Goal: Obtain resource: Obtain resource

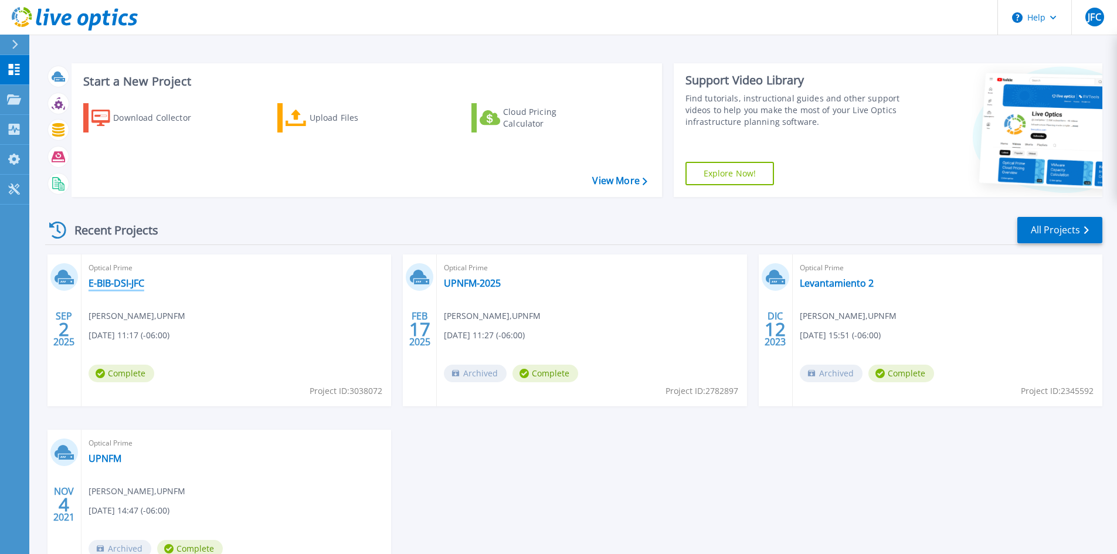
click at [124, 287] on link "E-BIB-DSI-JFC" at bounding box center [117, 283] width 56 height 12
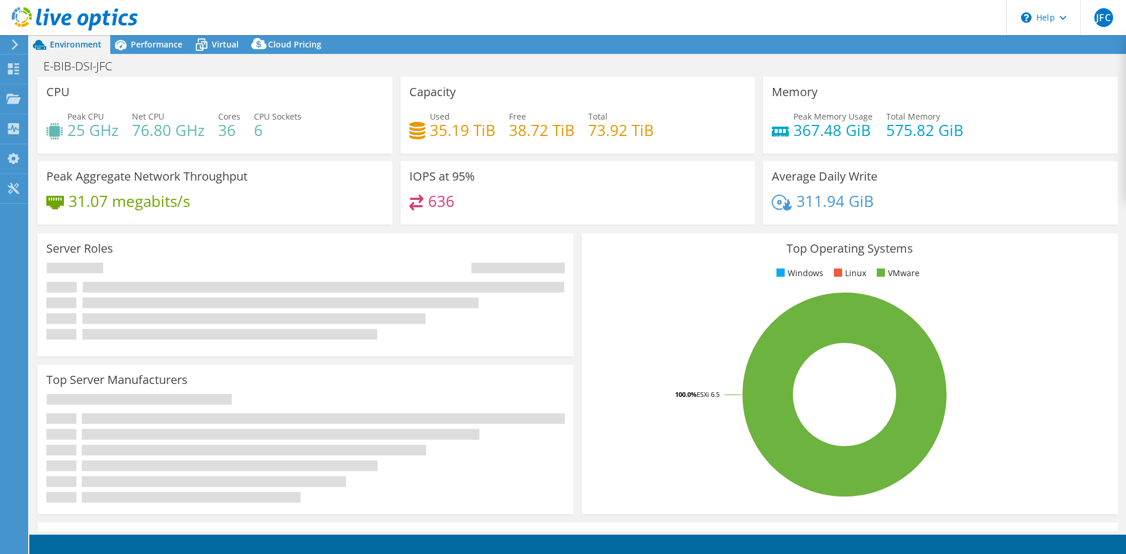
select select "USD"
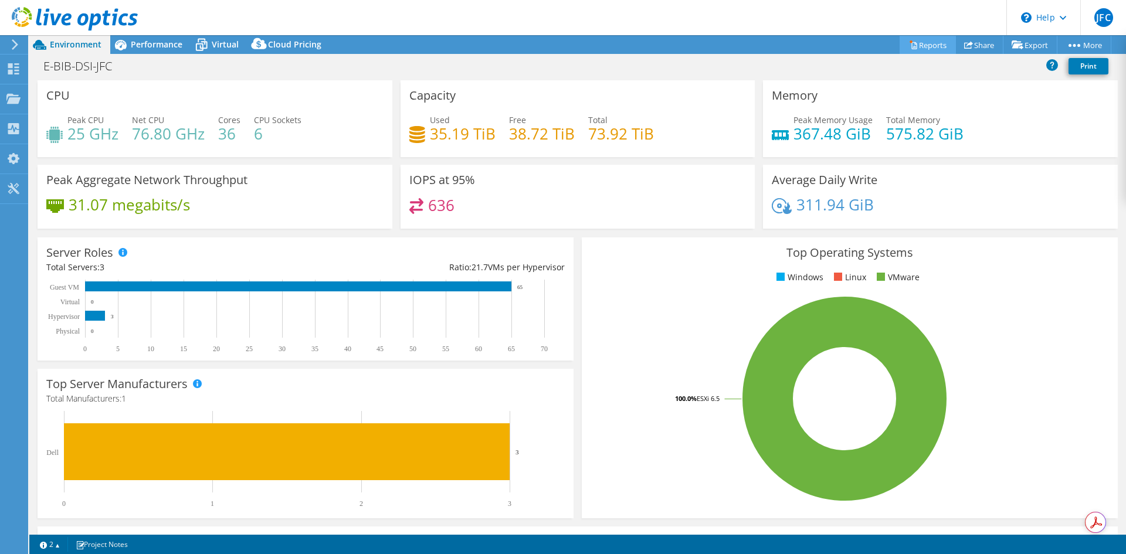
click at [927, 47] on link "Reports" at bounding box center [927, 45] width 56 height 18
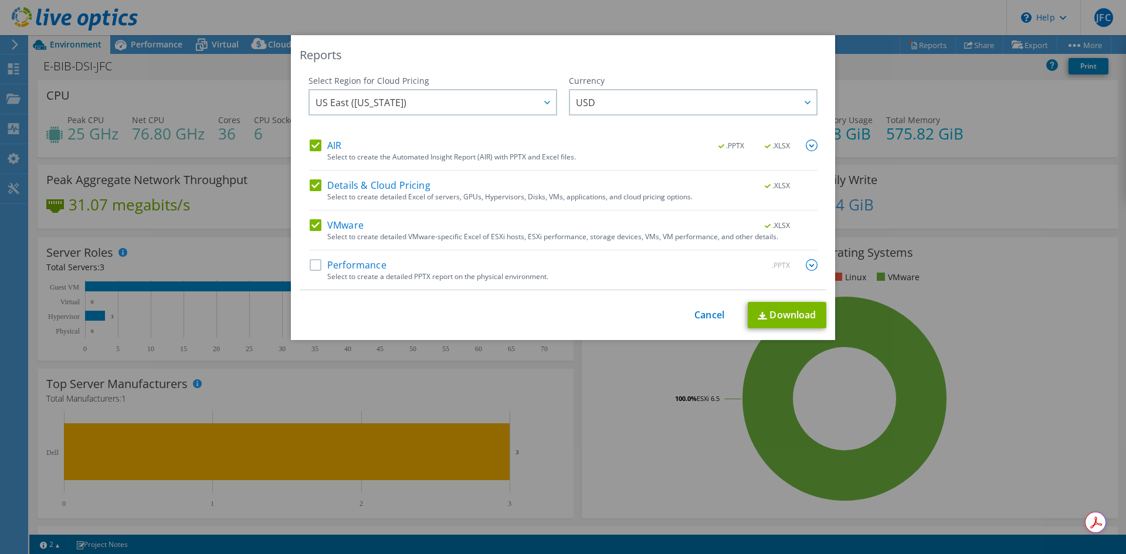
click at [315, 182] on label "Details & Cloud Pricing" at bounding box center [370, 185] width 121 height 12
click at [0, 0] on input "Details & Cloud Pricing" at bounding box center [0, 0] width 0 height 0
click at [310, 147] on label "AIR" at bounding box center [326, 146] width 32 height 12
click at [0, 0] on input "AIR" at bounding box center [0, 0] width 0 height 0
click at [312, 264] on label "Performance" at bounding box center [348, 265] width 77 height 12
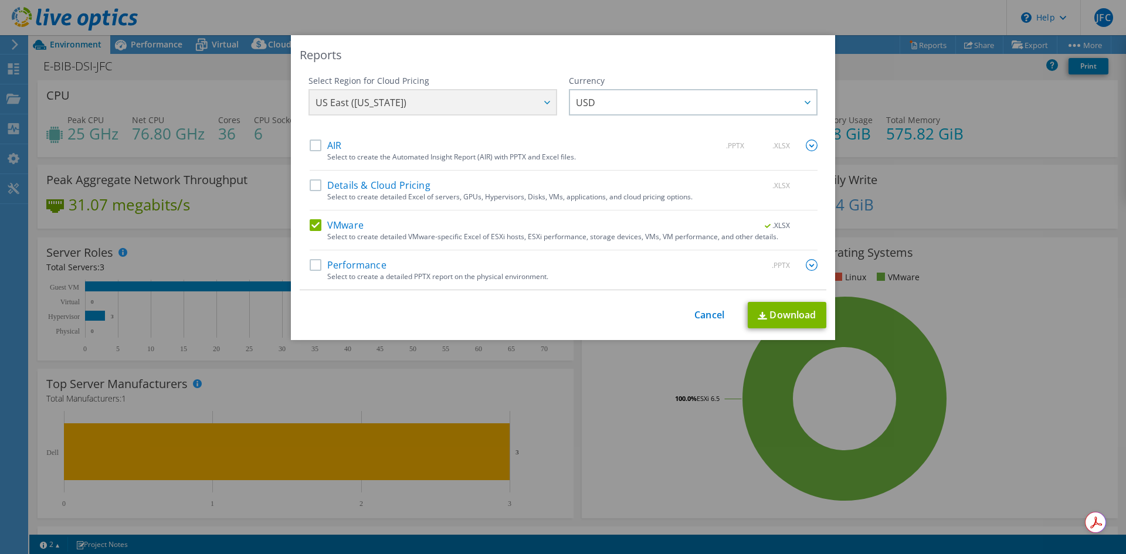
click at [0, 0] on input "Performance" at bounding box center [0, 0] width 0 height 0
click at [797, 311] on link "Download" at bounding box center [786, 315] width 79 height 26
click at [713, 318] on link "Cancel" at bounding box center [709, 315] width 30 height 11
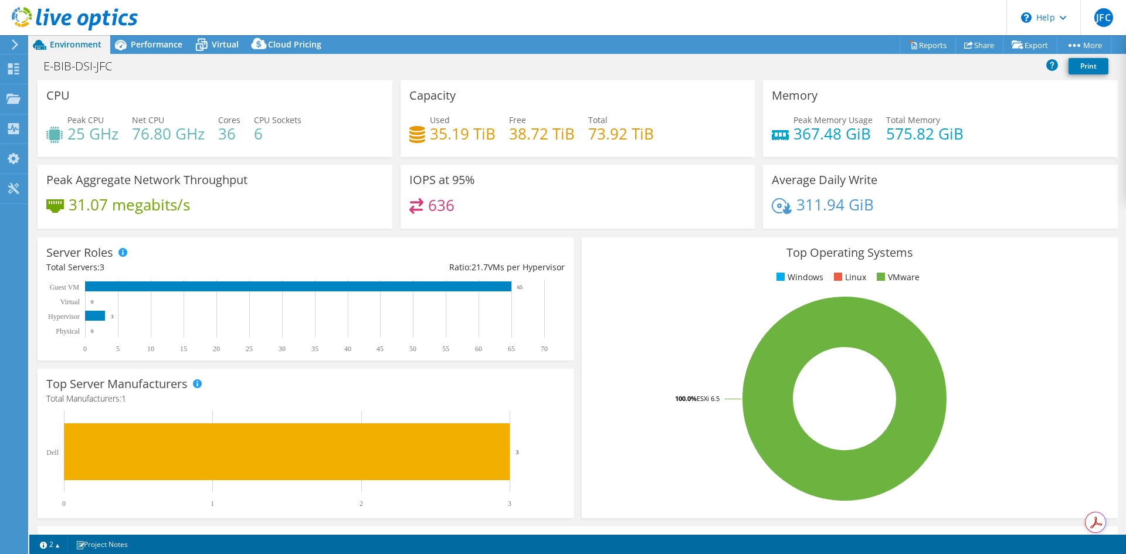
click at [502, 129] on div "Used 35.19 TiB Free 38.72 TiB Total 73.92 TiB" at bounding box center [577, 133] width 337 height 38
click at [145, 43] on span "Performance" at bounding box center [157, 44] width 52 height 11
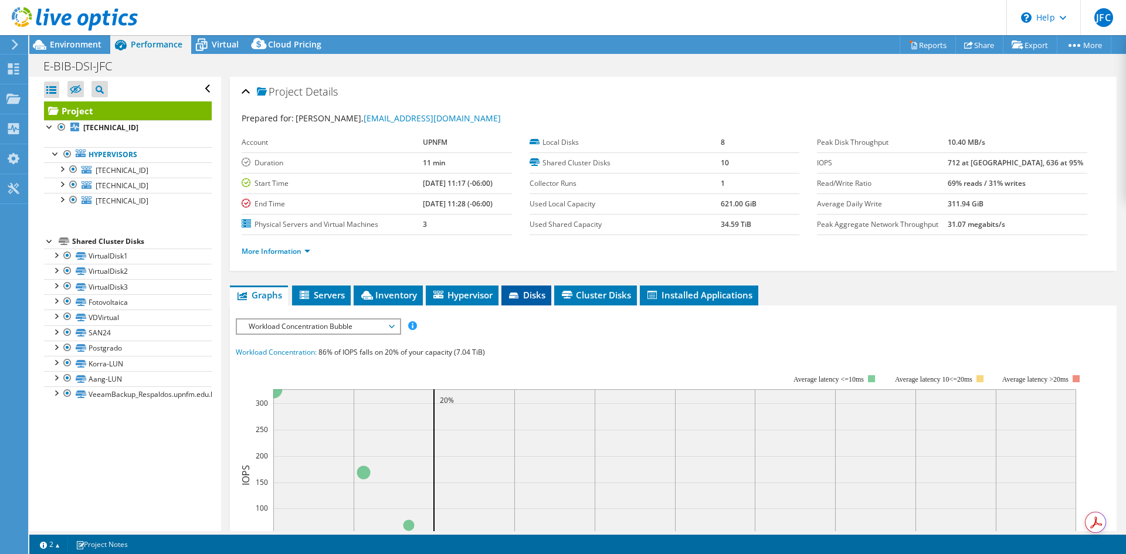
click at [539, 294] on span "Disks" at bounding box center [526, 295] width 38 height 12
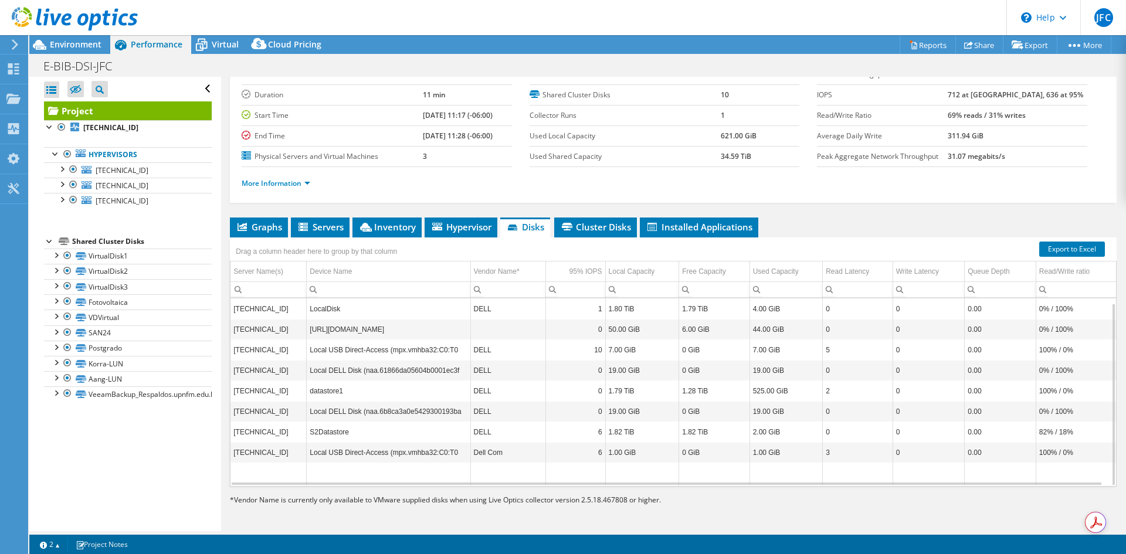
scroll to position [5, 0]
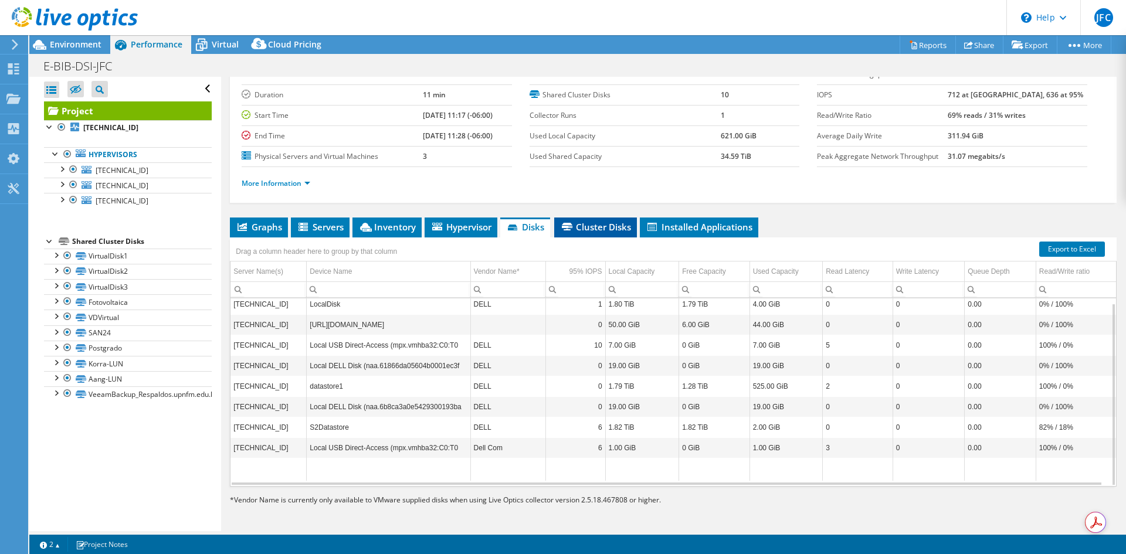
click at [618, 228] on span "Cluster Disks" at bounding box center [595, 227] width 71 height 12
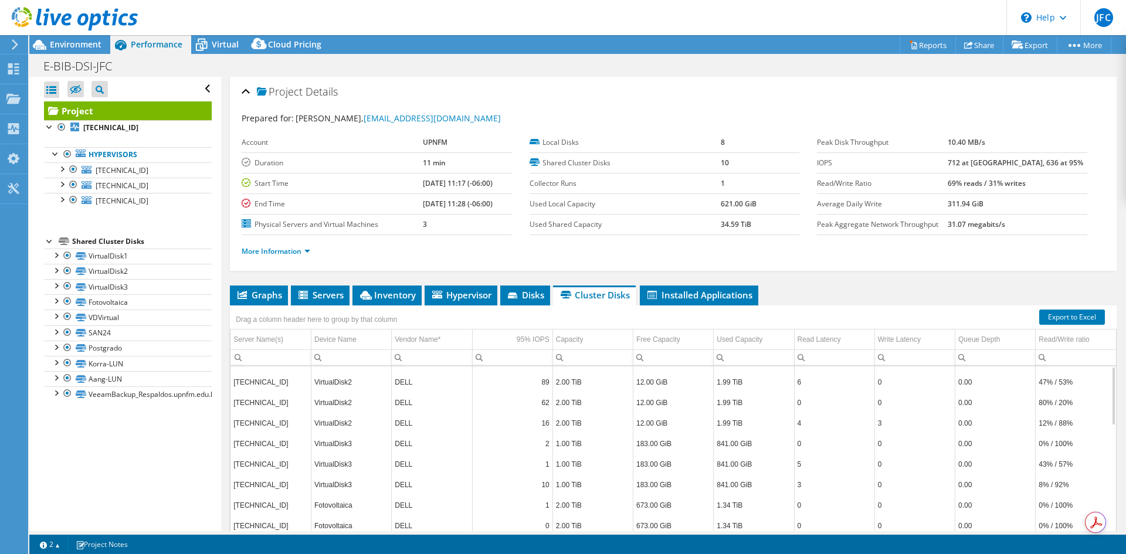
scroll to position [0, 0]
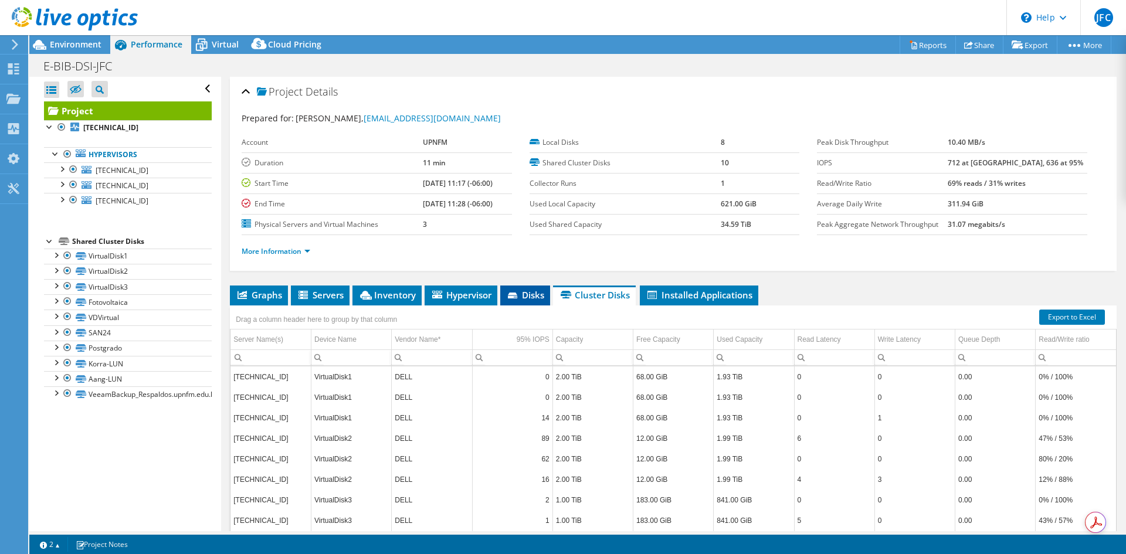
click at [533, 298] on span "Disks" at bounding box center [525, 295] width 38 height 12
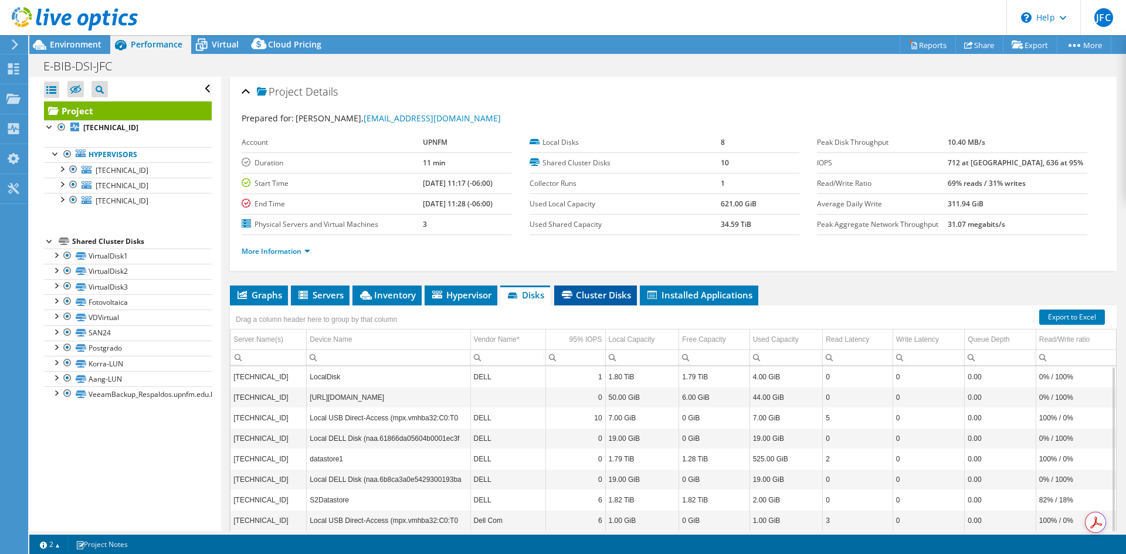
click at [610, 294] on span "Cluster Disks" at bounding box center [595, 295] width 71 height 12
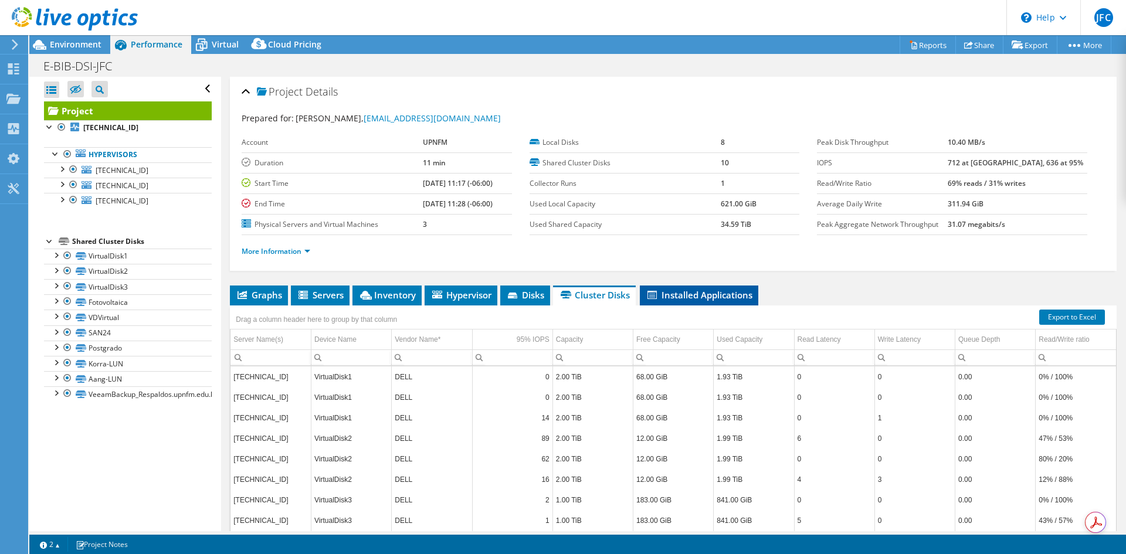
click at [684, 290] on span "Installed Applications" at bounding box center [698, 295] width 107 height 12
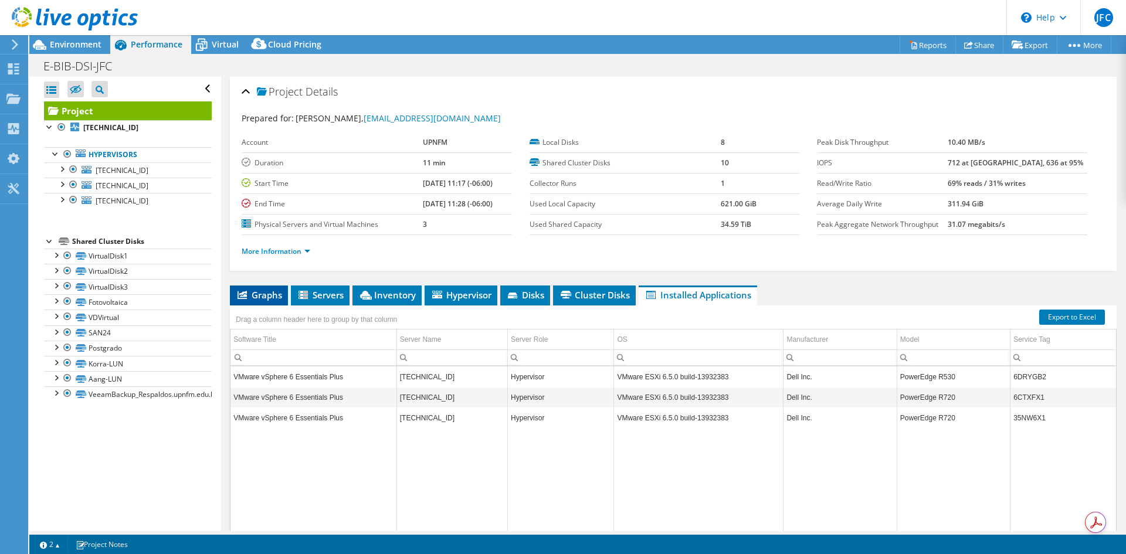
click at [275, 295] on span "Graphs" at bounding box center [259, 295] width 46 height 12
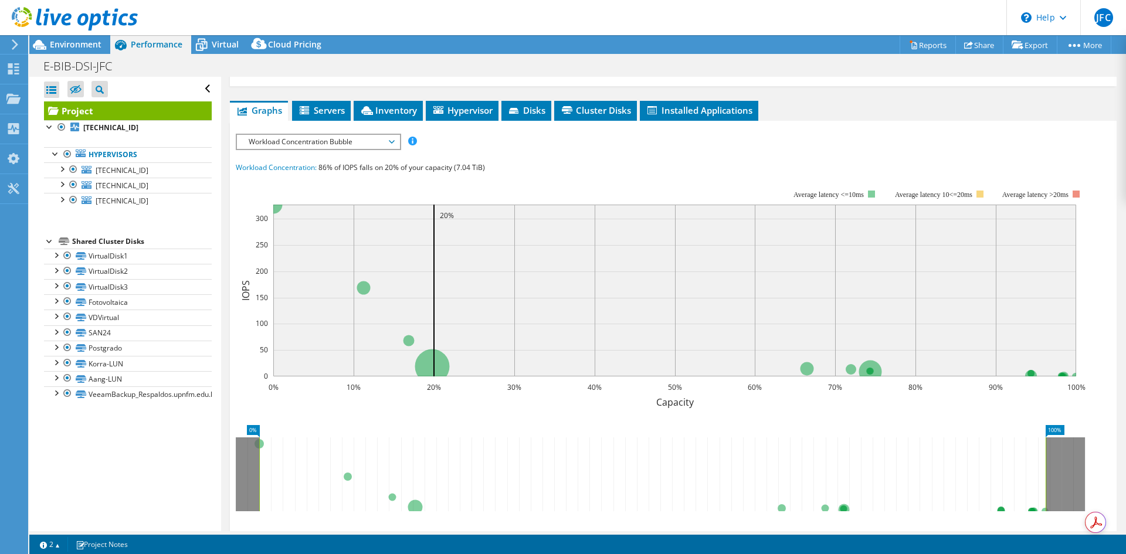
click at [350, 140] on span "Workload Concentration Bubble" at bounding box center [318, 142] width 151 height 14
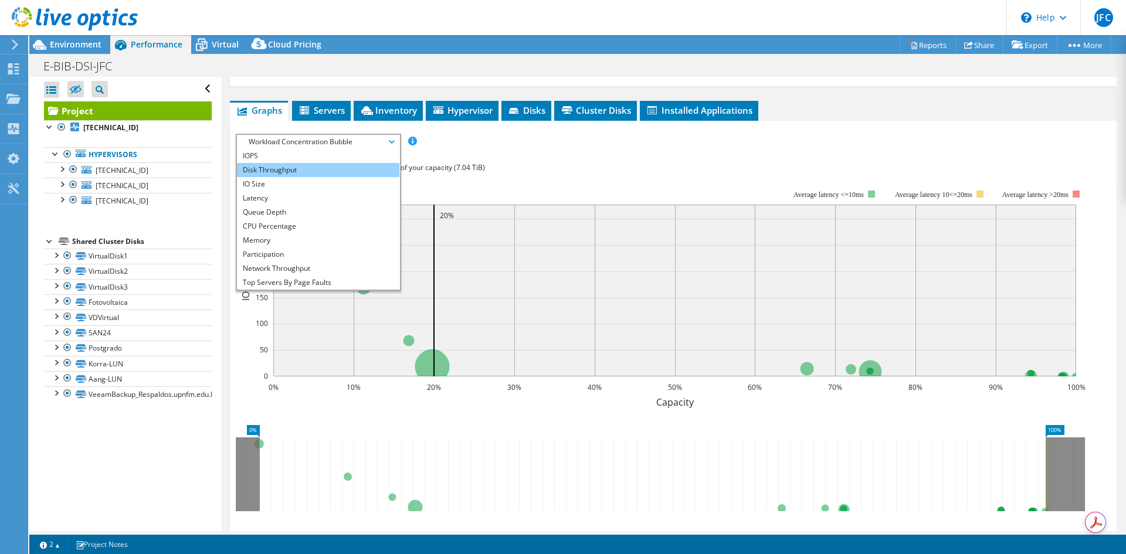
click at [302, 170] on li "Disk Throughput" at bounding box center [318, 170] width 162 height 14
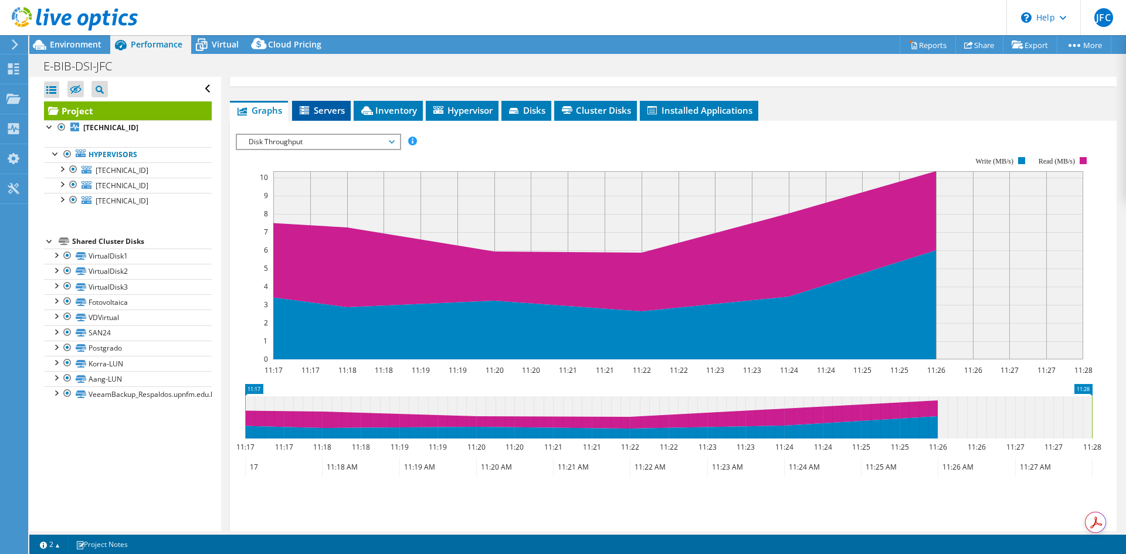
click at [339, 116] on li "Servers" at bounding box center [321, 111] width 59 height 20
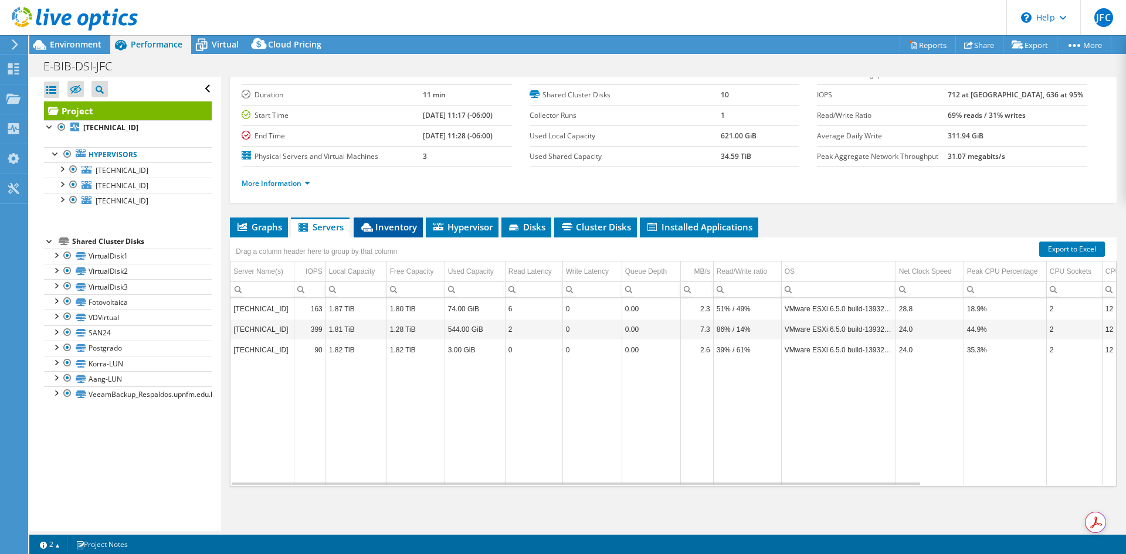
click at [411, 231] on span "Inventory" at bounding box center [387, 227] width 57 height 12
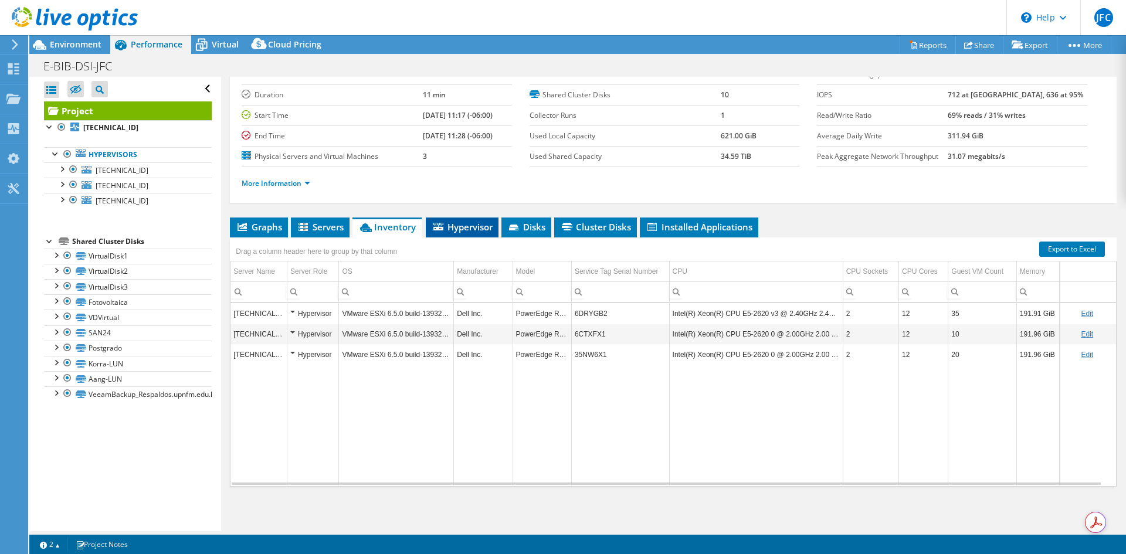
click at [441, 227] on icon at bounding box center [438, 227] width 10 height 8
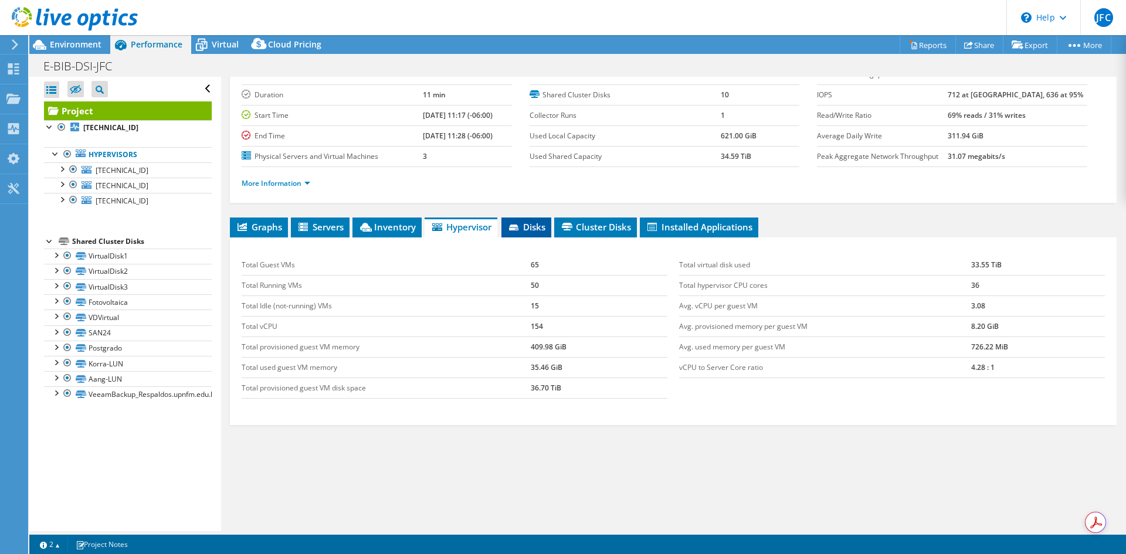
click at [513, 225] on icon at bounding box center [513, 228] width 9 height 6
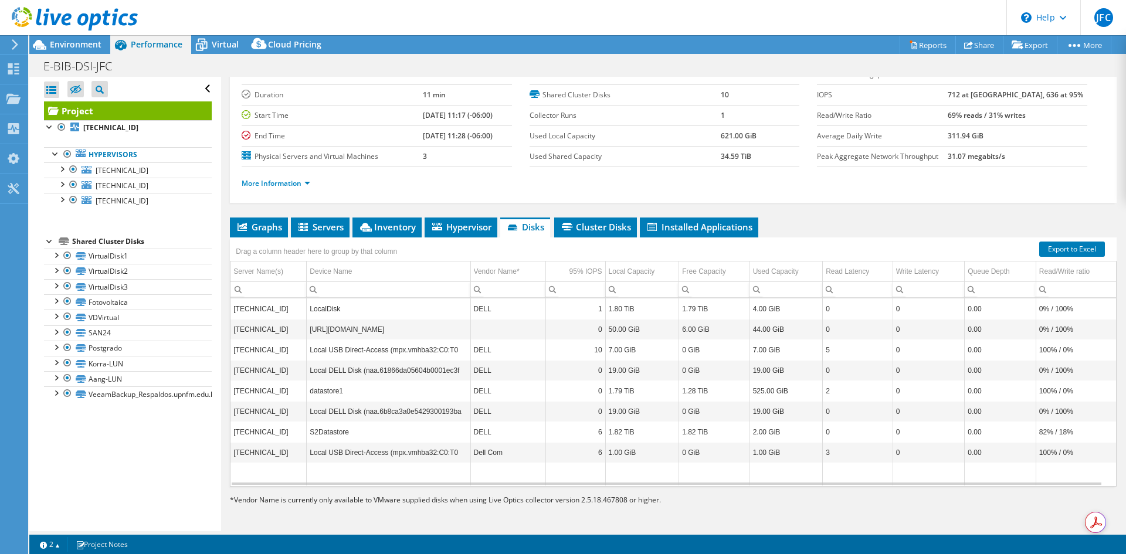
scroll to position [5, 0]
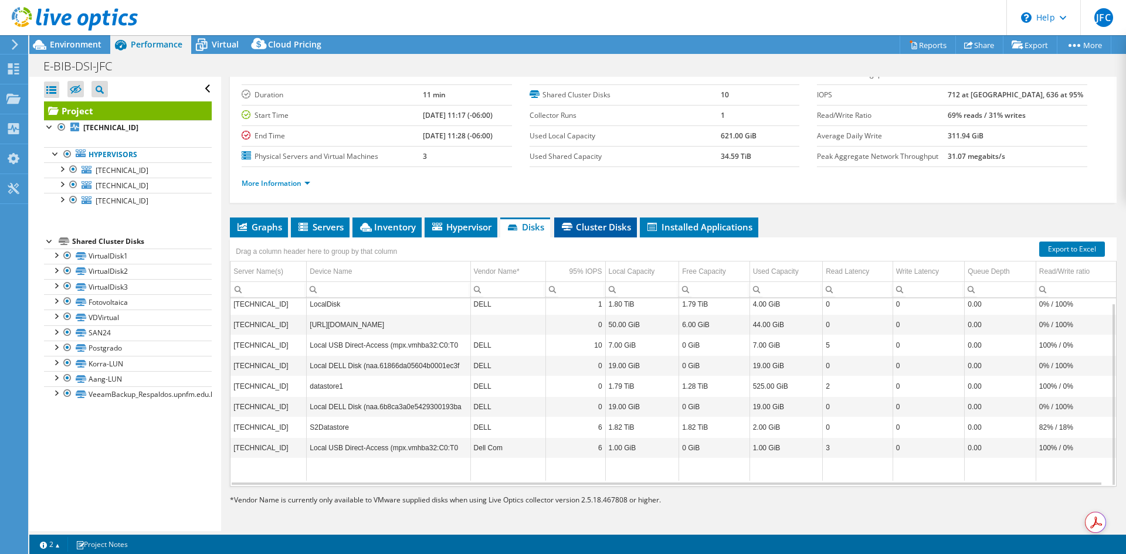
click at [612, 234] on li "Cluster Disks" at bounding box center [595, 227] width 83 height 20
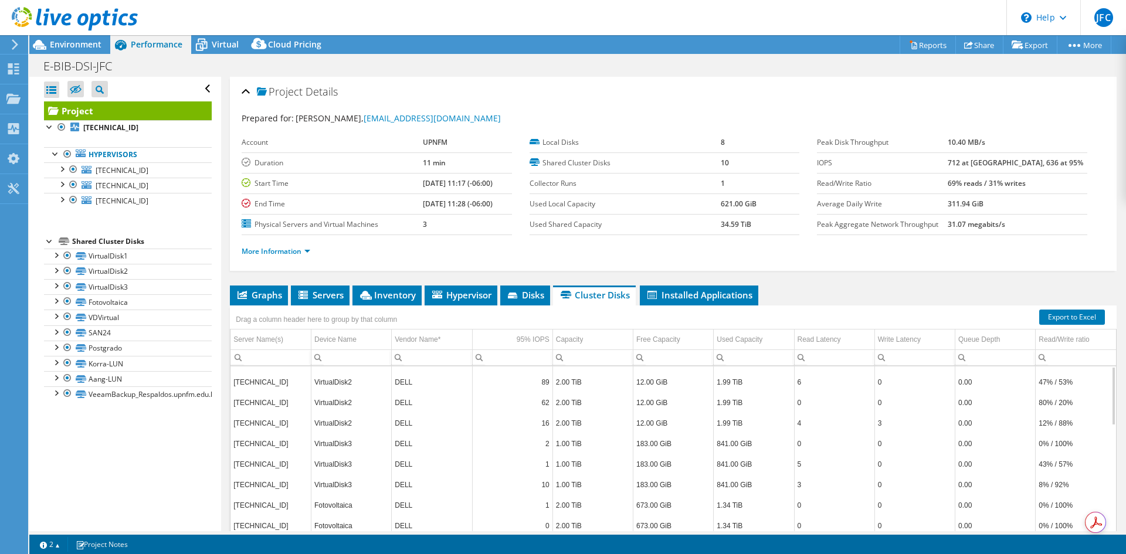
scroll to position [0, 0]
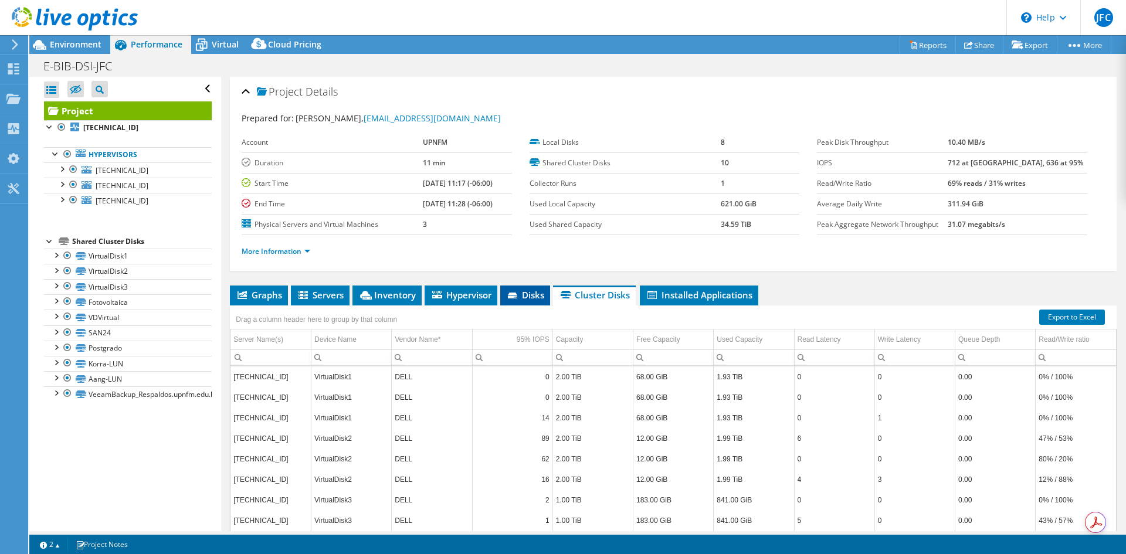
click at [524, 294] on span "Disks" at bounding box center [525, 295] width 38 height 12
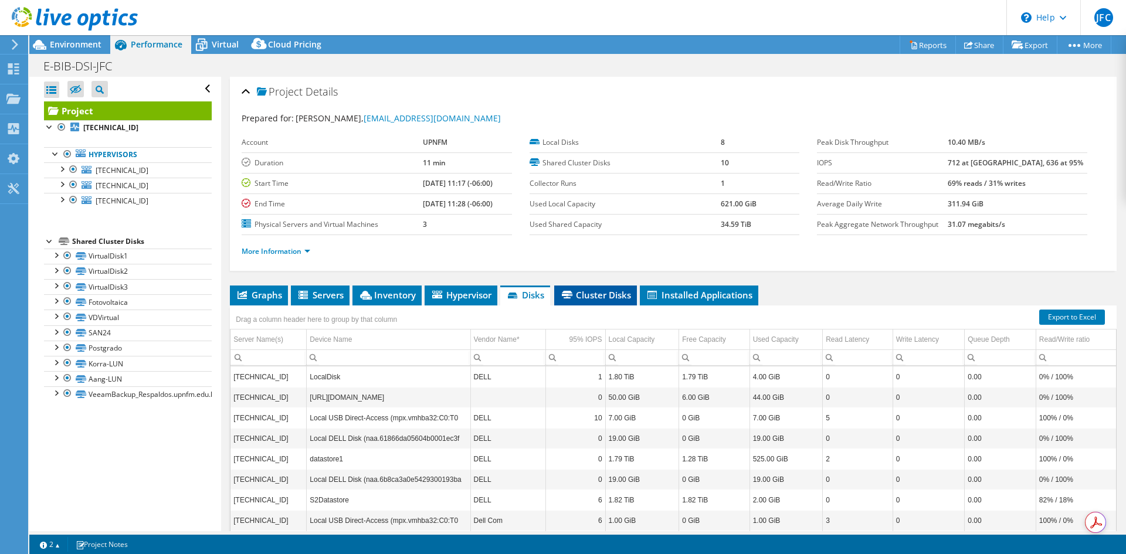
click at [580, 296] on span "Cluster Disks" at bounding box center [595, 295] width 71 height 12
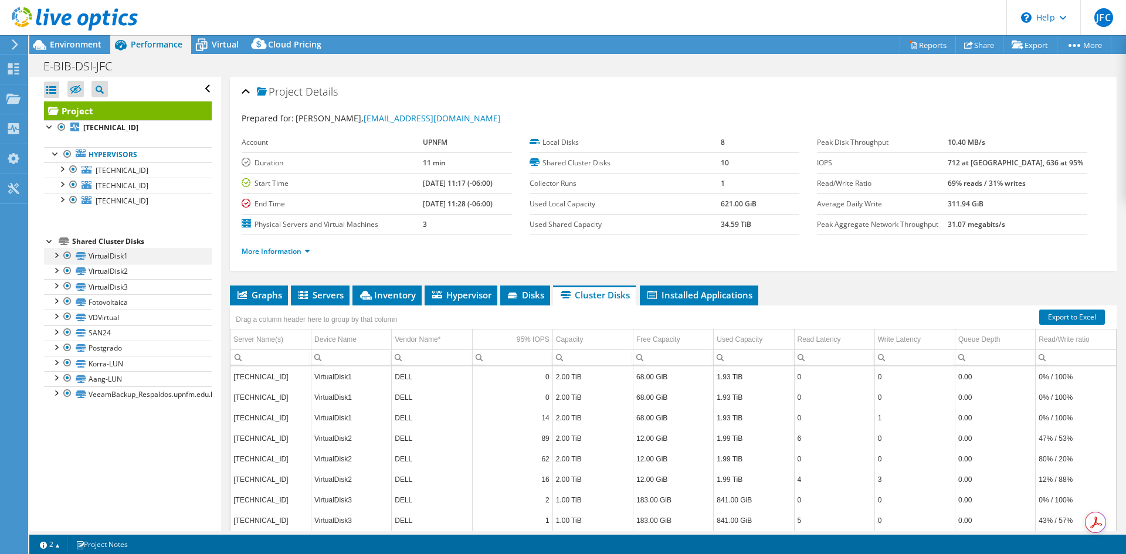
click at [53, 256] on div at bounding box center [56, 255] width 12 height 12
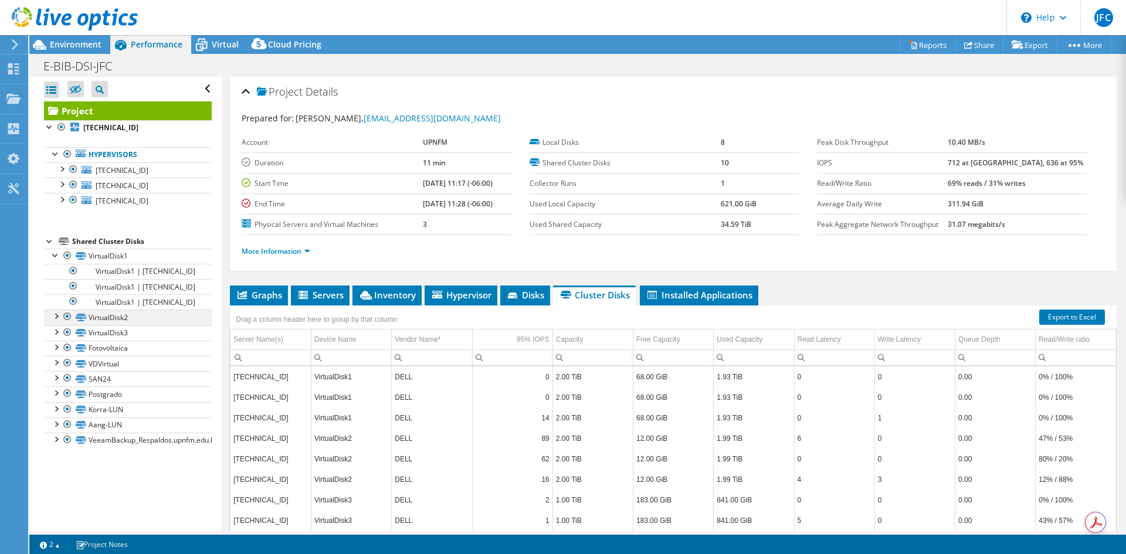
click at [60, 318] on div at bounding box center [56, 316] width 12 height 12
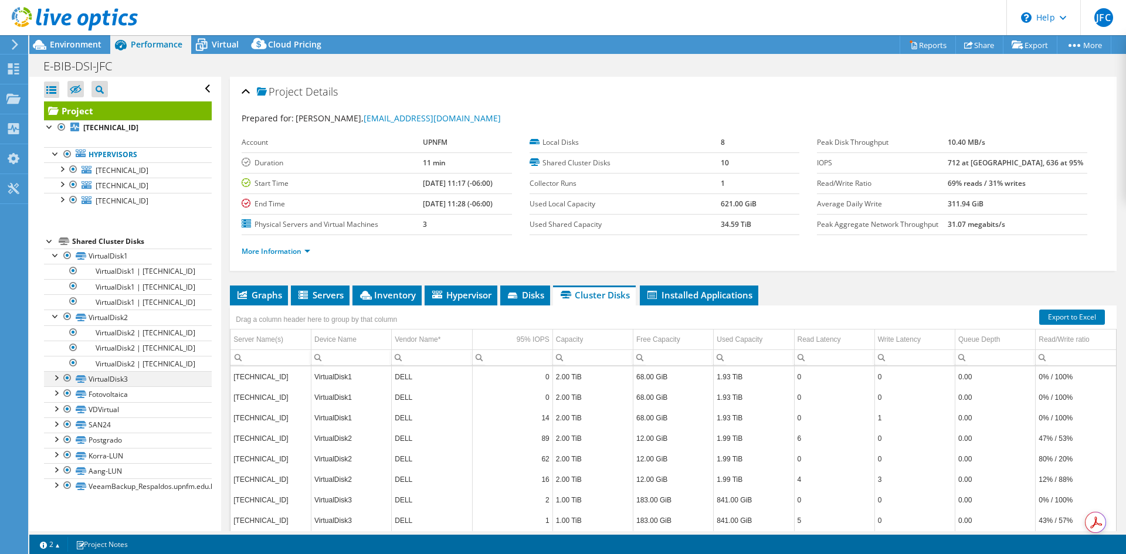
click at [56, 377] on div at bounding box center [56, 377] width 12 height 12
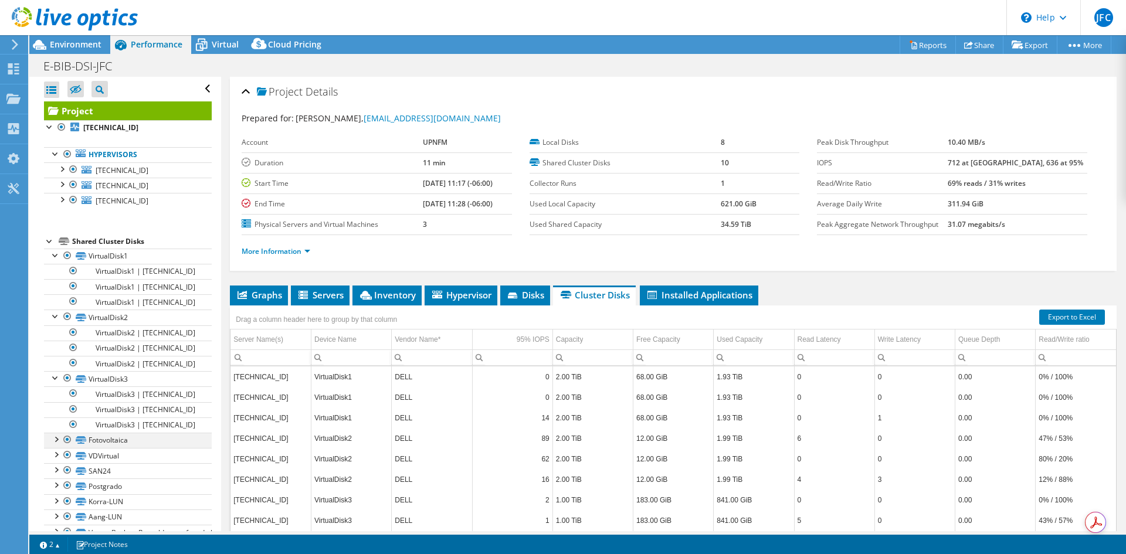
click at [53, 440] on div at bounding box center [56, 439] width 12 height 12
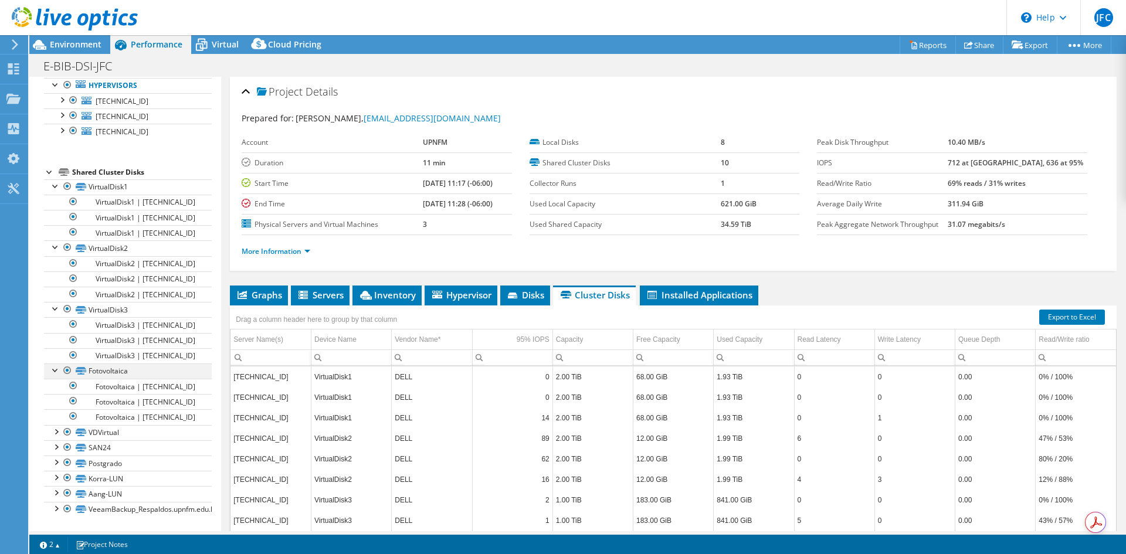
scroll to position [80, 0]
click at [48, 363] on link "Fotovoltaica" at bounding box center [128, 370] width 168 height 15
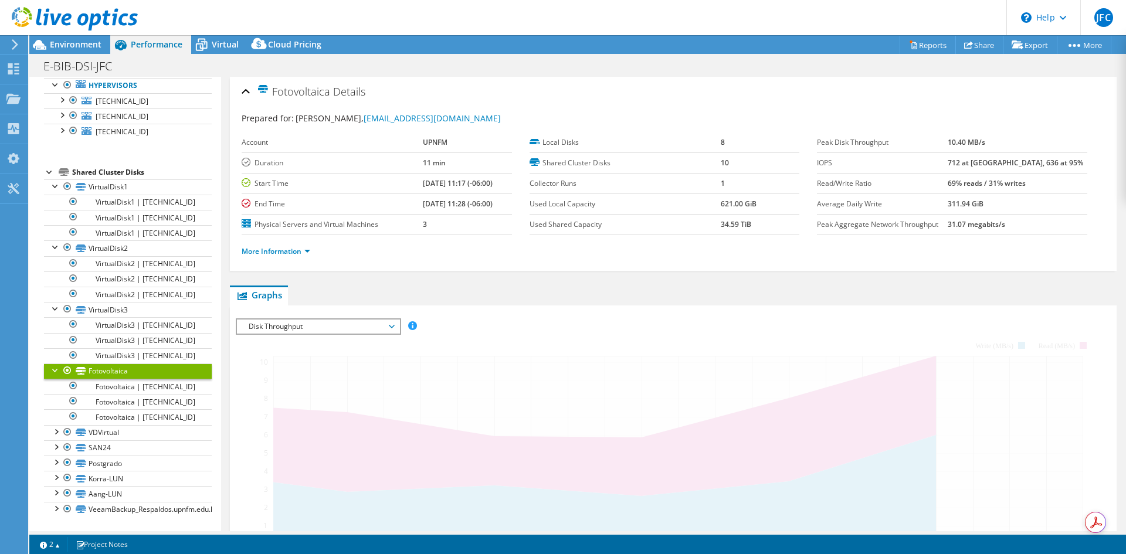
click at [53, 363] on div at bounding box center [56, 369] width 12 height 12
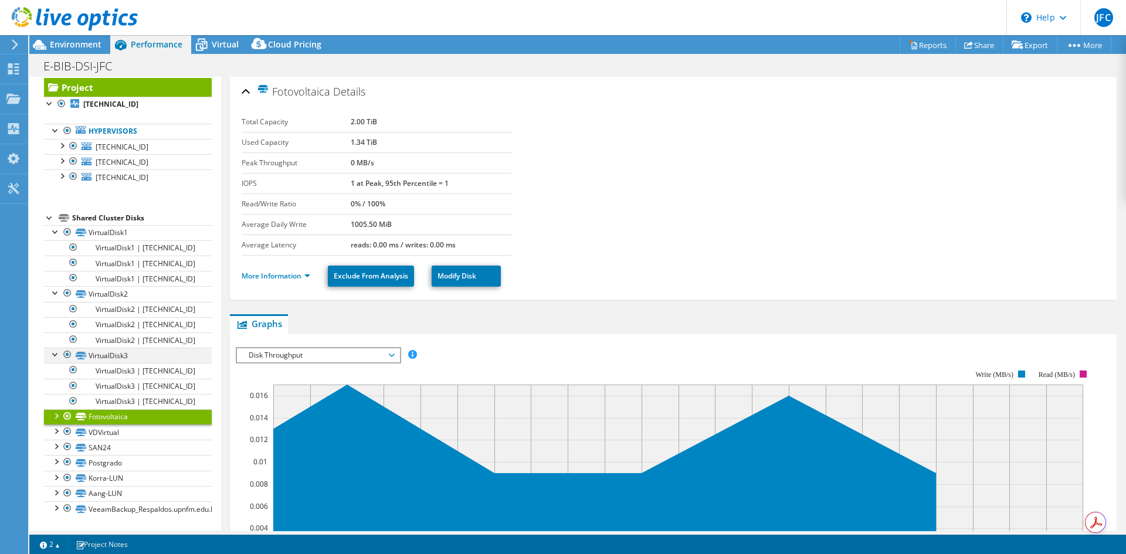
click at [54, 353] on div at bounding box center [56, 354] width 12 height 12
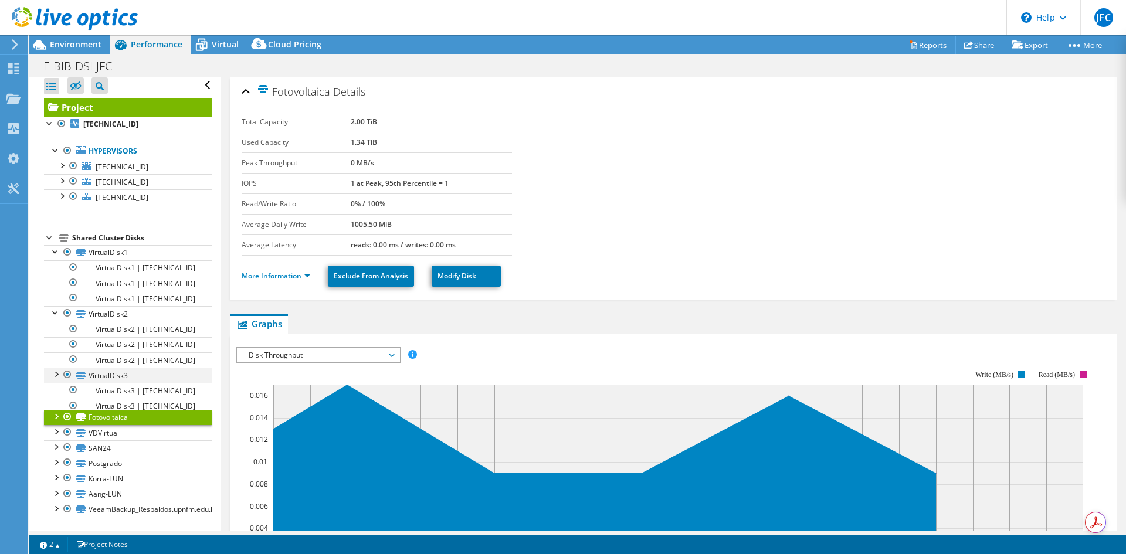
scroll to position [0, 0]
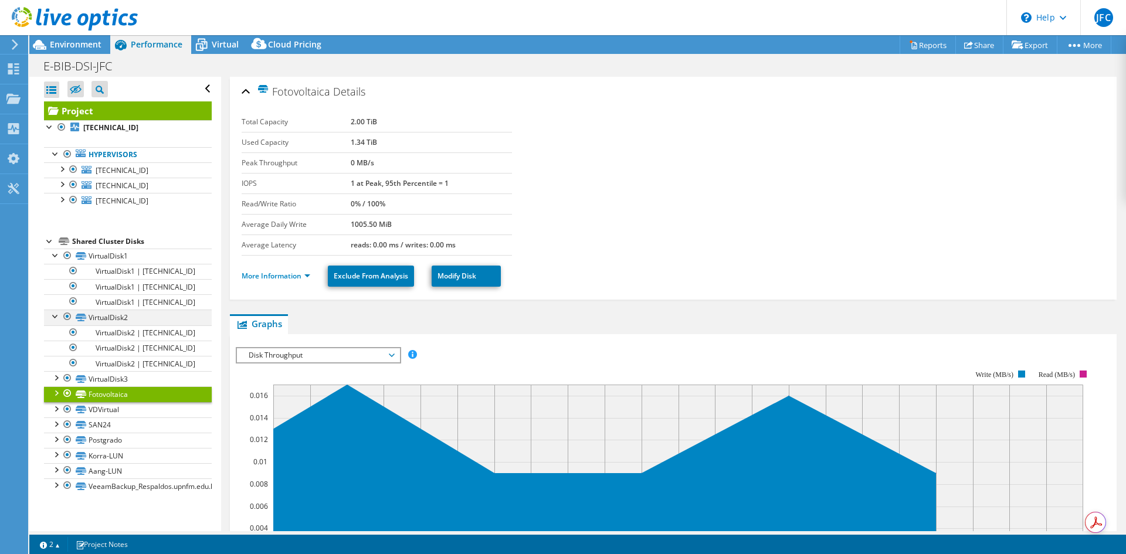
click at [55, 315] on div at bounding box center [56, 316] width 12 height 12
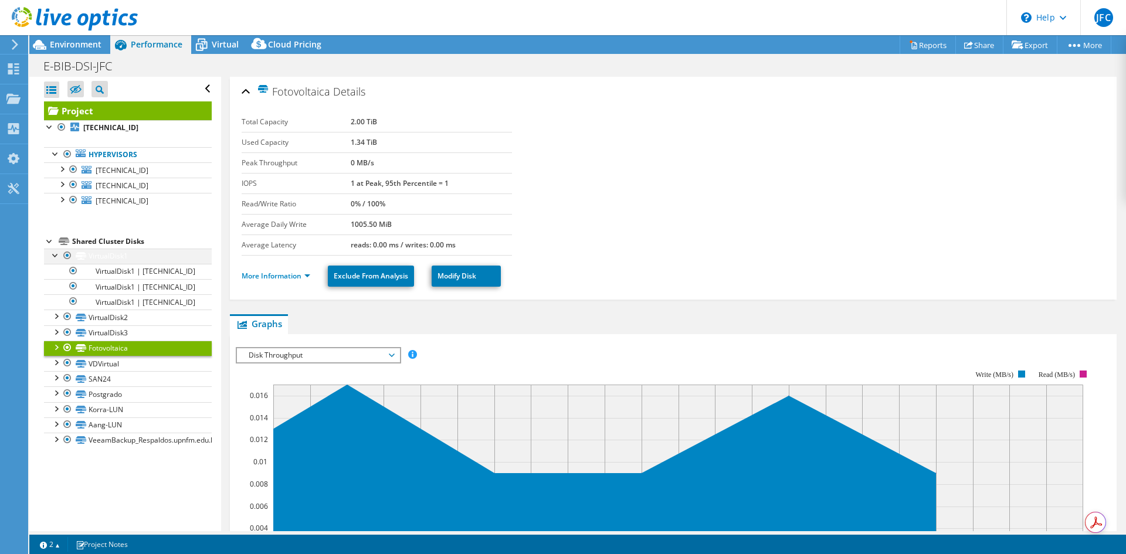
click at [56, 260] on li "VirtualDisk1 VirtualDisk1 | [TECHNICAL_ID] VirtualDisk1 | [TECHNICAL_ID]" at bounding box center [128, 280] width 168 height 62
click at [55, 256] on div at bounding box center [56, 255] width 12 height 12
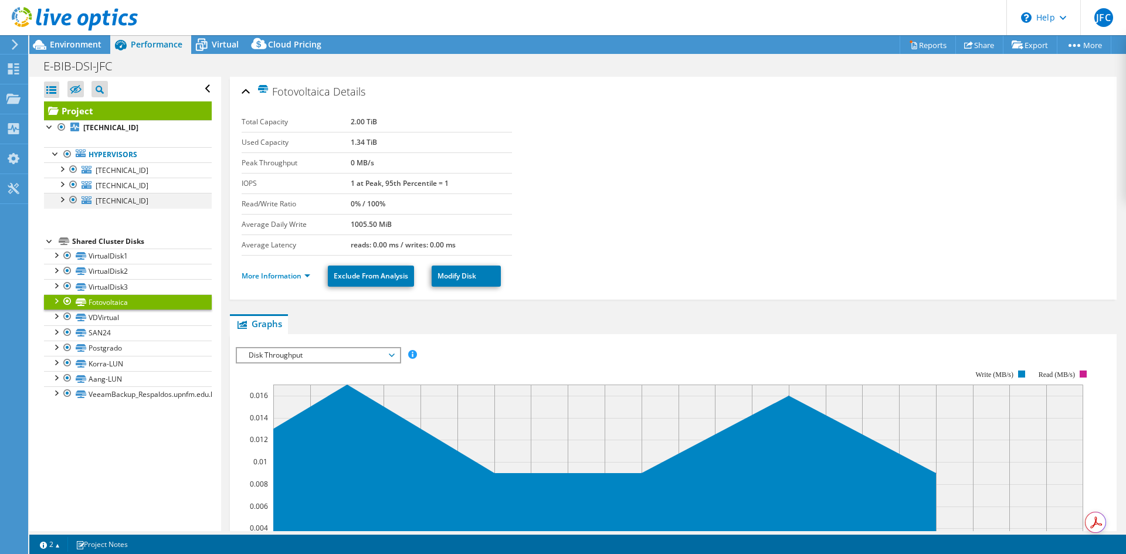
click at [63, 202] on div at bounding box center [62, 199] width 12 height 12
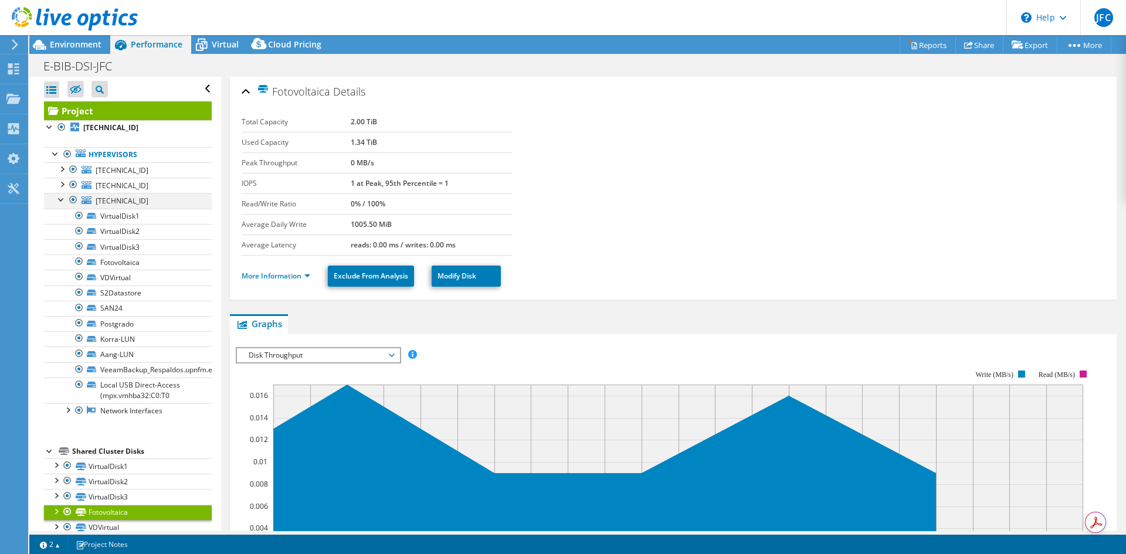
click at [63, 202] on div at bounding box center [62, 199] width 12 height 12
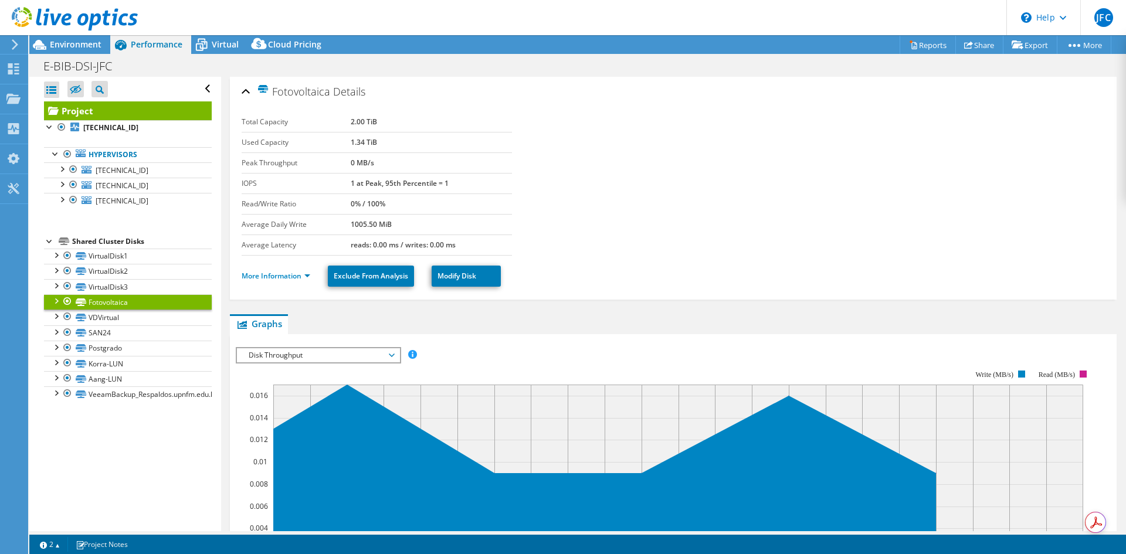
click at [107, 432] on div "Open All Close All Hide Excluded Nodes Project Tree Filter" at bounding box center [124, 304] width 191 height 454
click at [108, 322] on link "VDVirtual" at bounding box center [128, 317] width 168 height 15
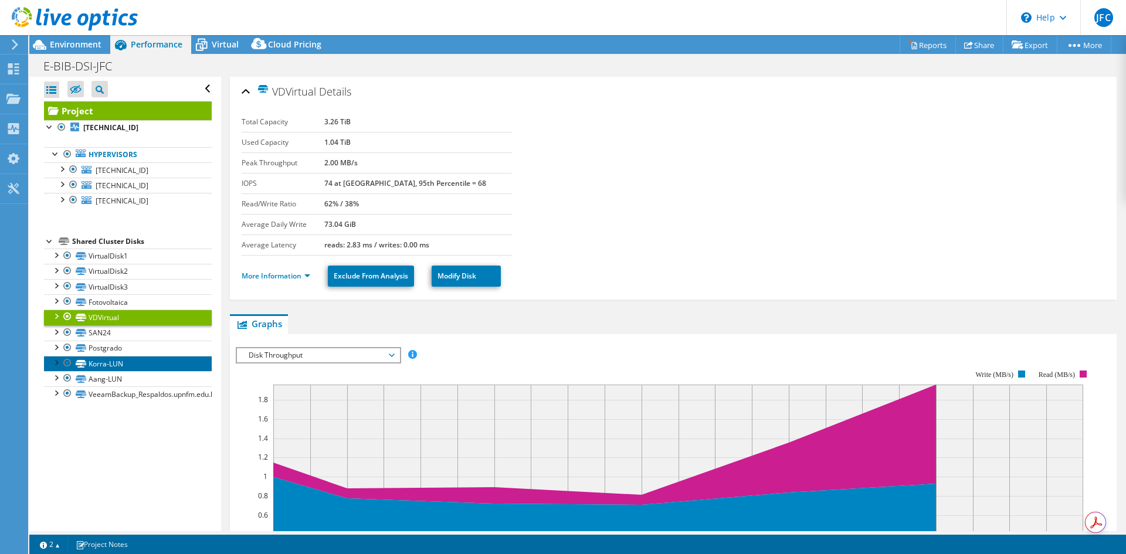
click at [118, 359] on link "Korra-LUN" at bounding box center [128, 363] width 168 height 15
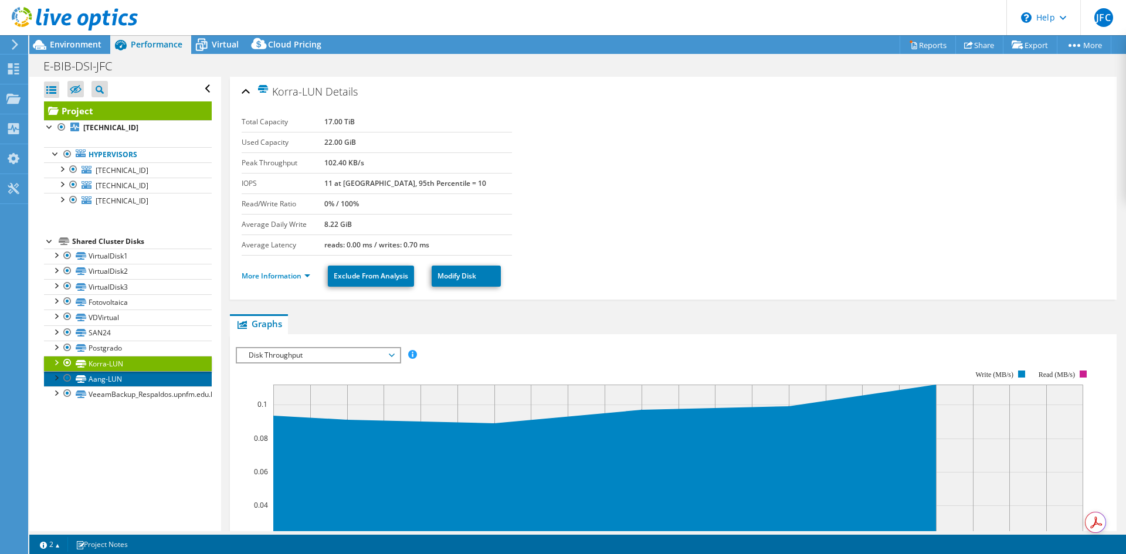
click at [118, 379] on link "Aang-LUN" at bounding box center [128, 378] width 168 height 15
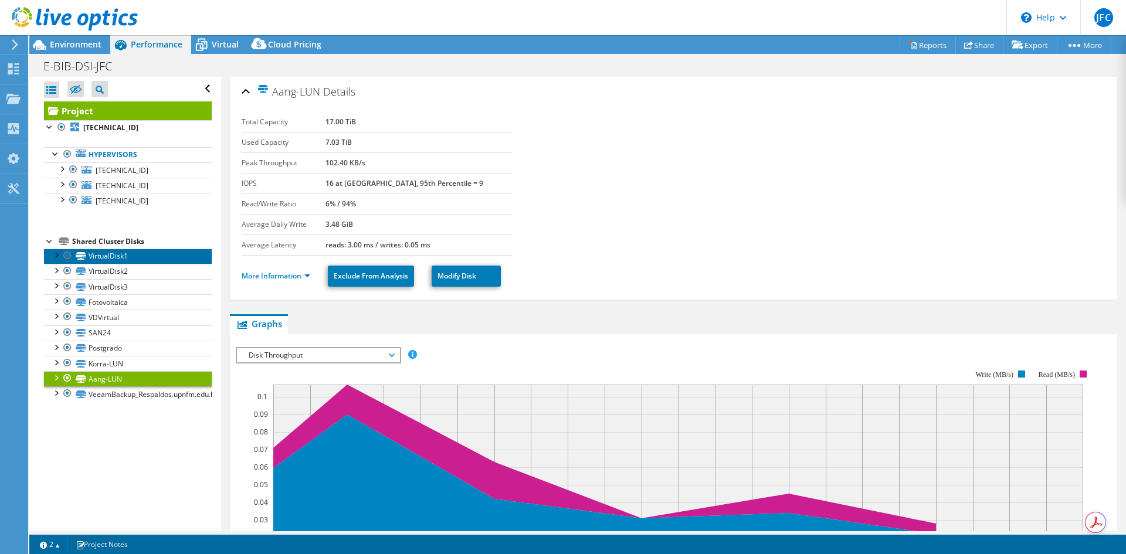
click at [120, 259] on link "VirtualDisk1" at bounding box center [128, 256] width 168 height 15
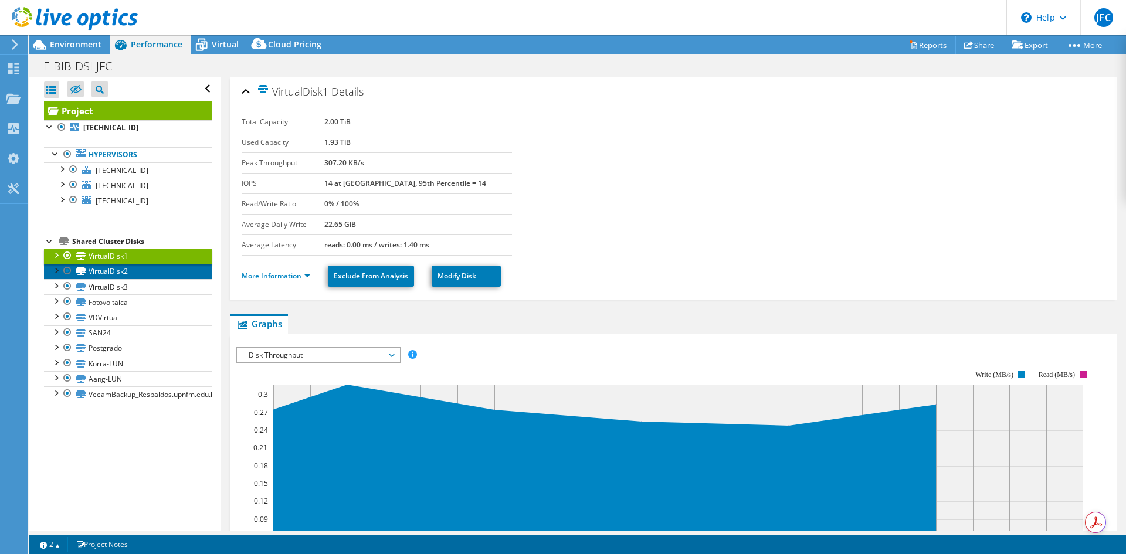
click at [120, 268] on link "VirtualDisk2" at bounding box center [128, 271] width 168 height 15
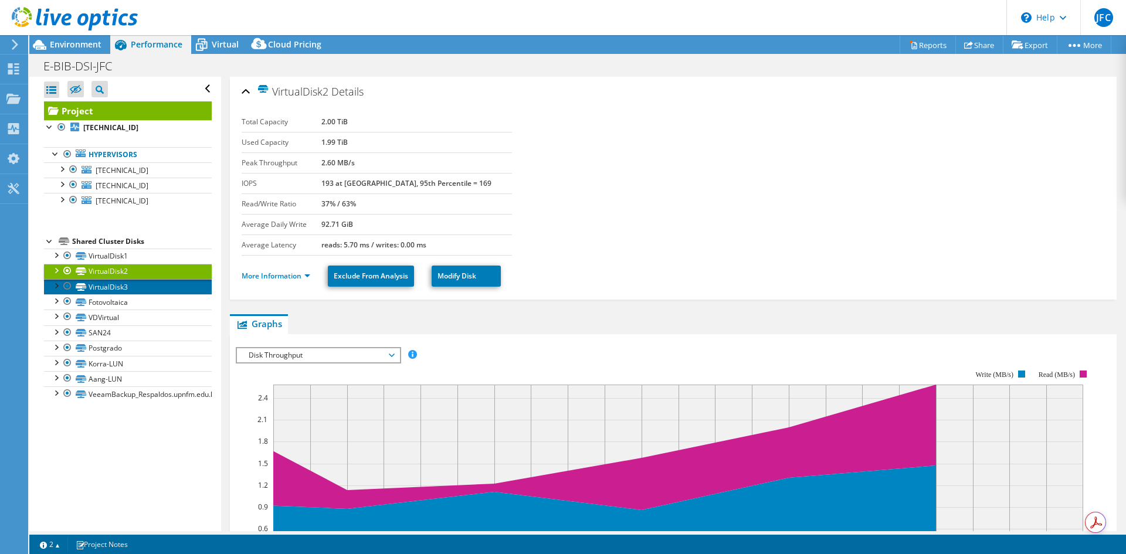
click at [122, 293] on link "VirtualDisk3" at bounding box center [128, 286] width 168 height 15
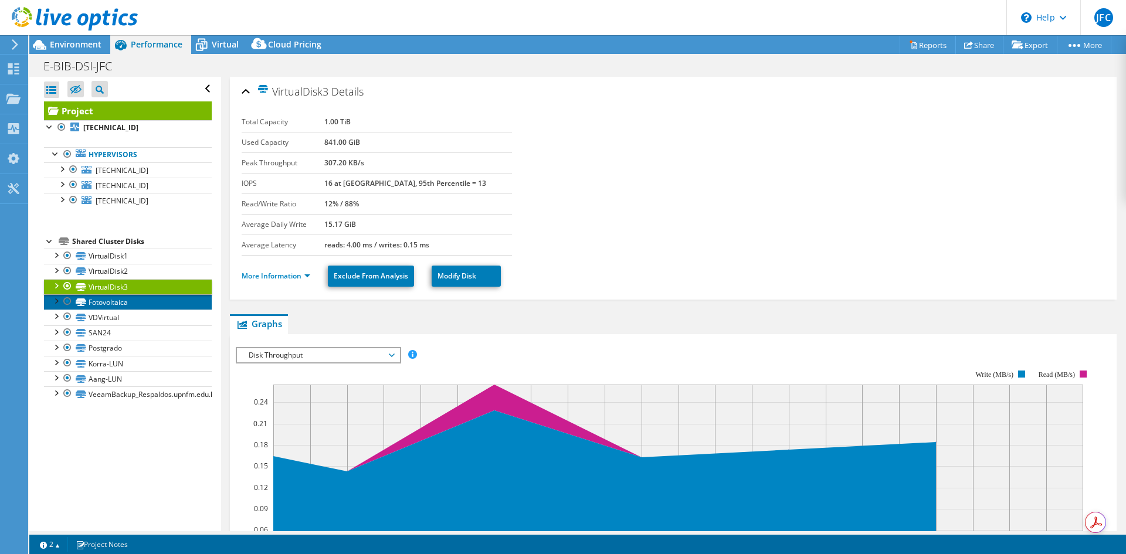
click at [127, 300] on link "Fotovoltaica" at bounding box center [128, 301] width 168 height 15
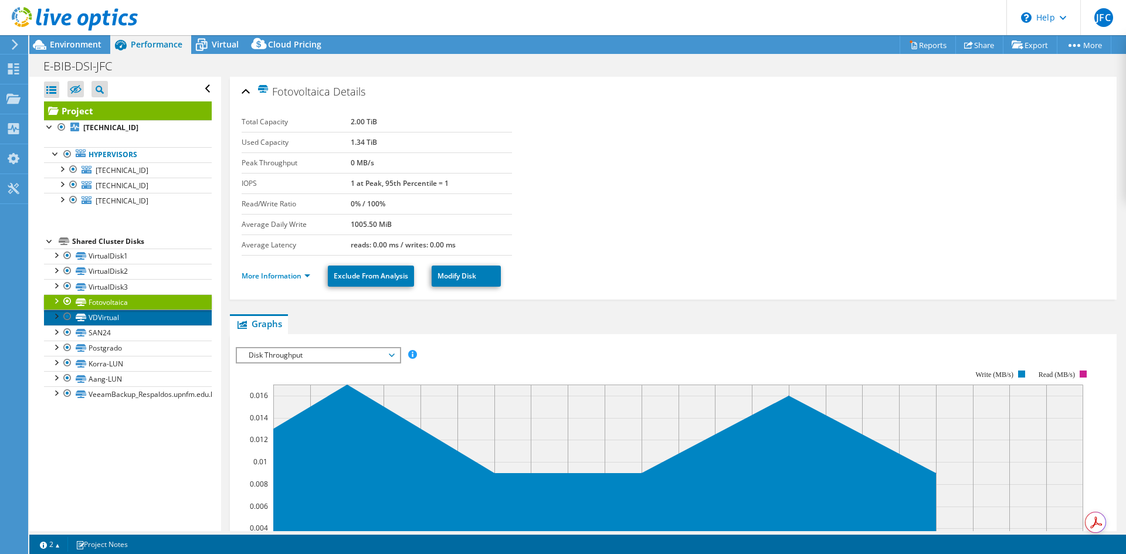
click at [117, 322] on link "VDVirtual" at bounding box center [128, 317] width 168 height 15
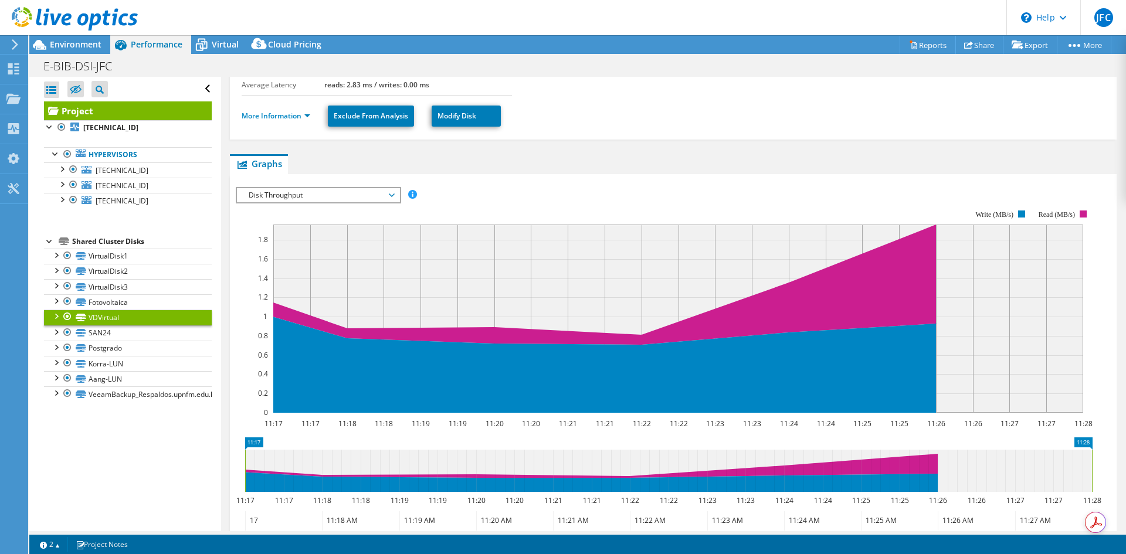
scroll to position [176, 0]
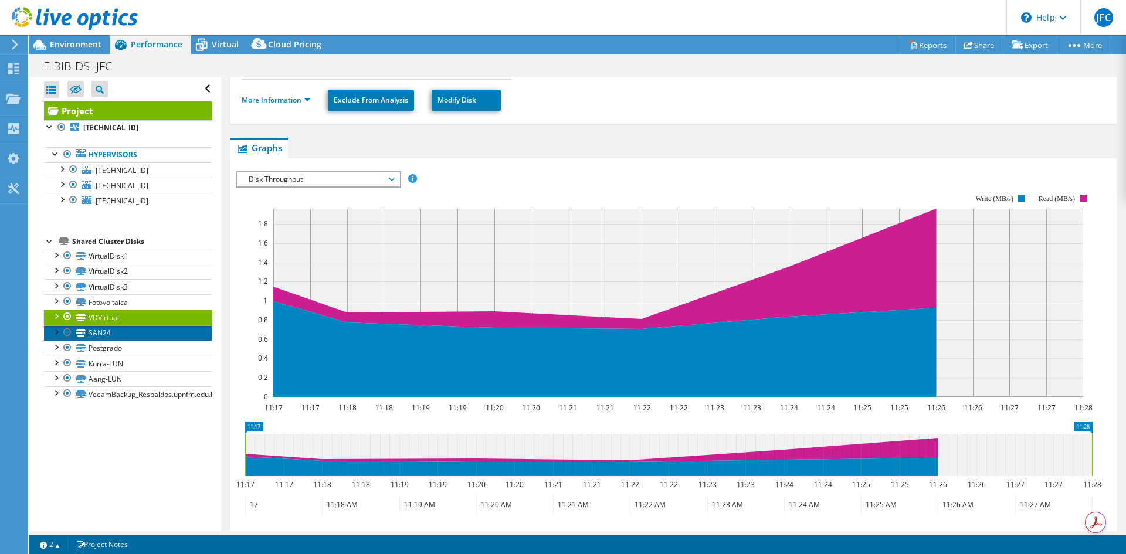
click at [115, 329] on link "SAN24" at bounding box center [128, 332] width 168 height 15
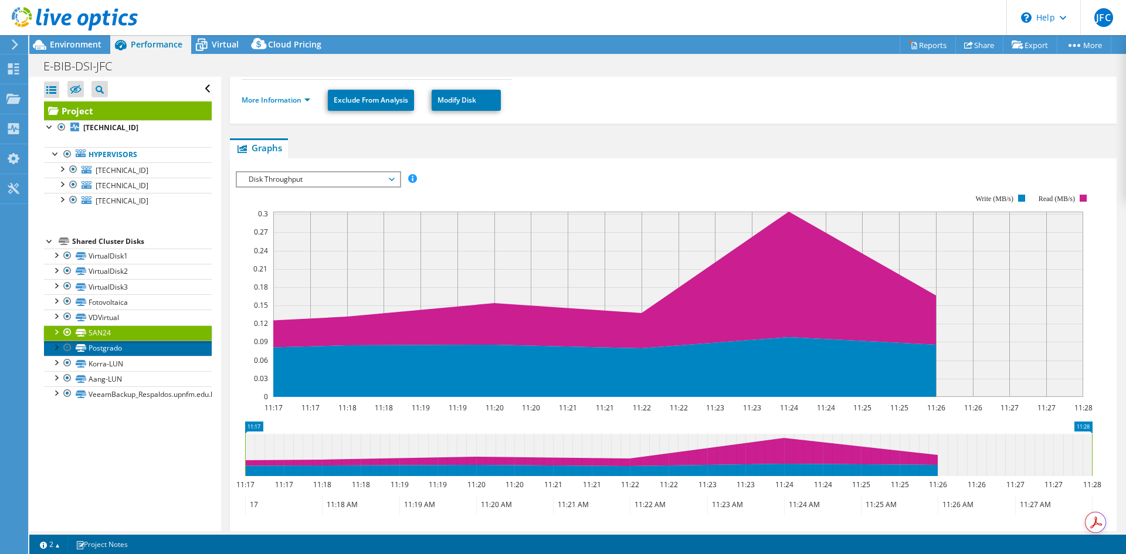
click at [121, 348] on link "Postgrado" at bounding box center [128, 348] width 168 height 15
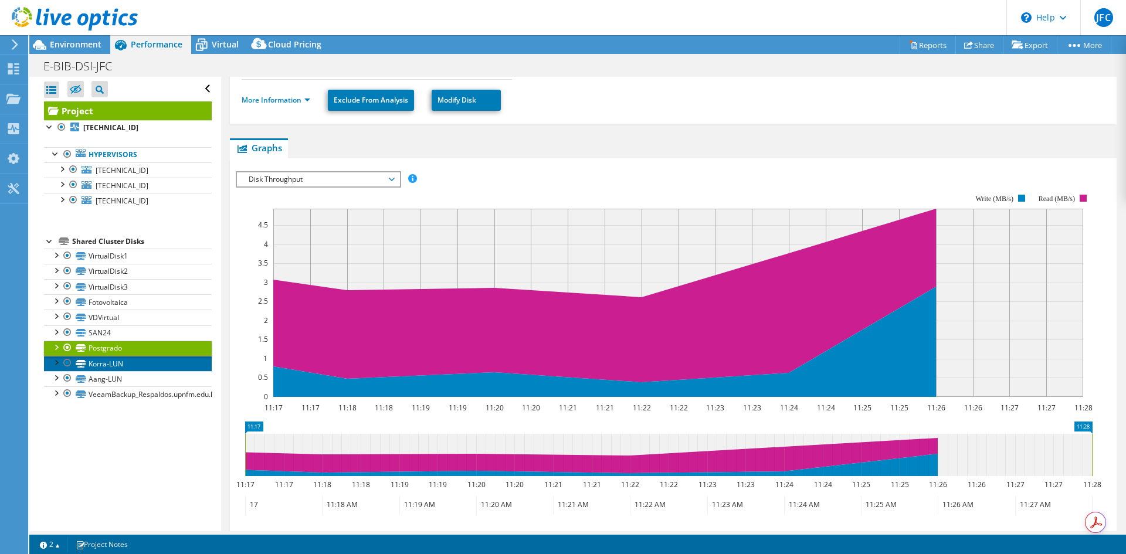
click at [135, 365] on link "Korra-LUN" at bounding box center [128, 363] width 168 height 15
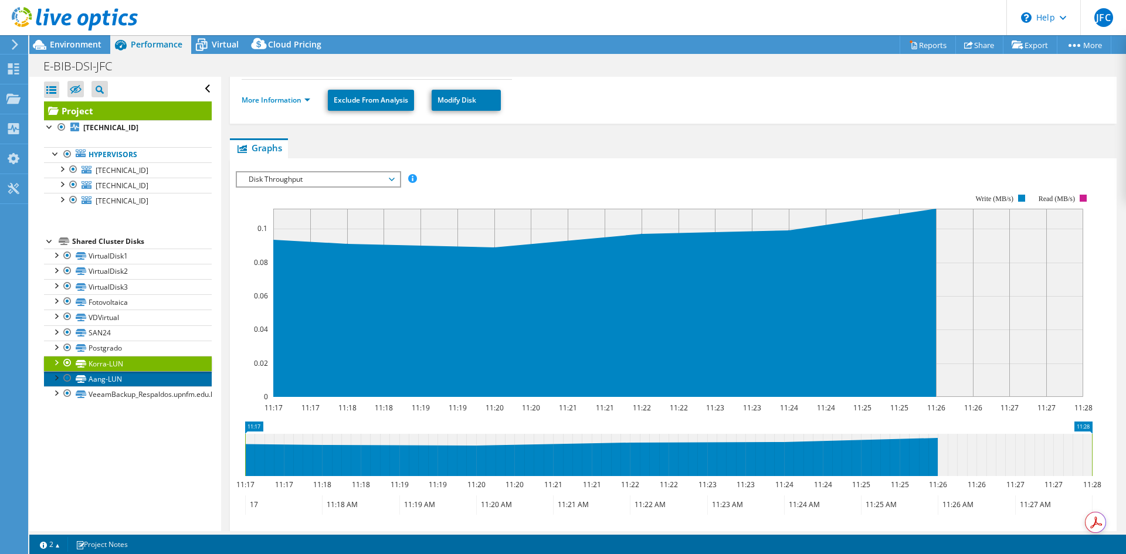
click at [135, 379] on link "Aang-LUN" at bounding box center [128, 378] width 168 height 15
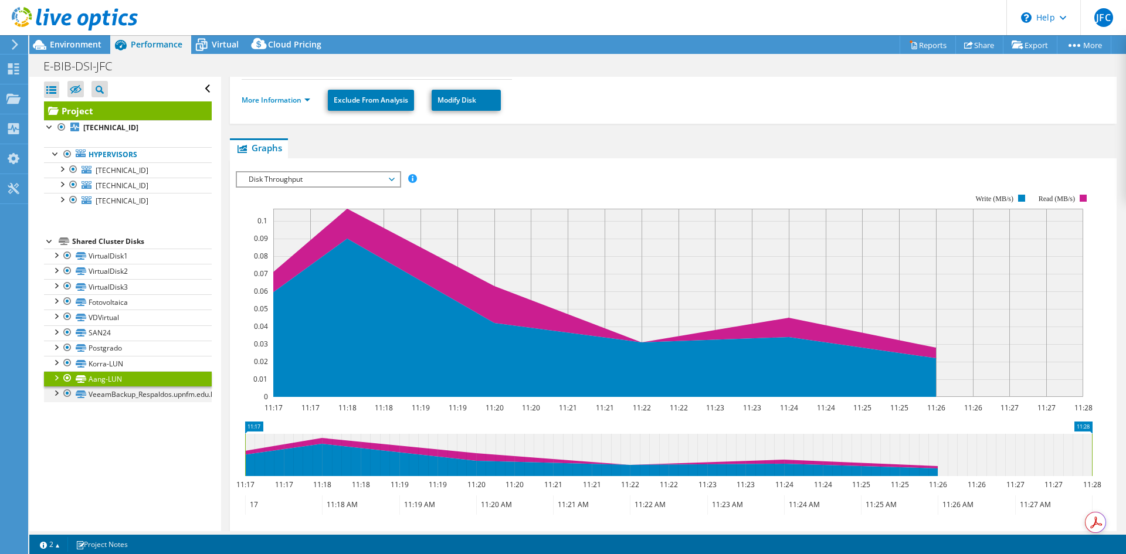
click at [59, 393] on div at bounding box center [56, 392] width 12 height 12
click at [70, 392] on div at bounding box center [68, 393] width 12 height 14
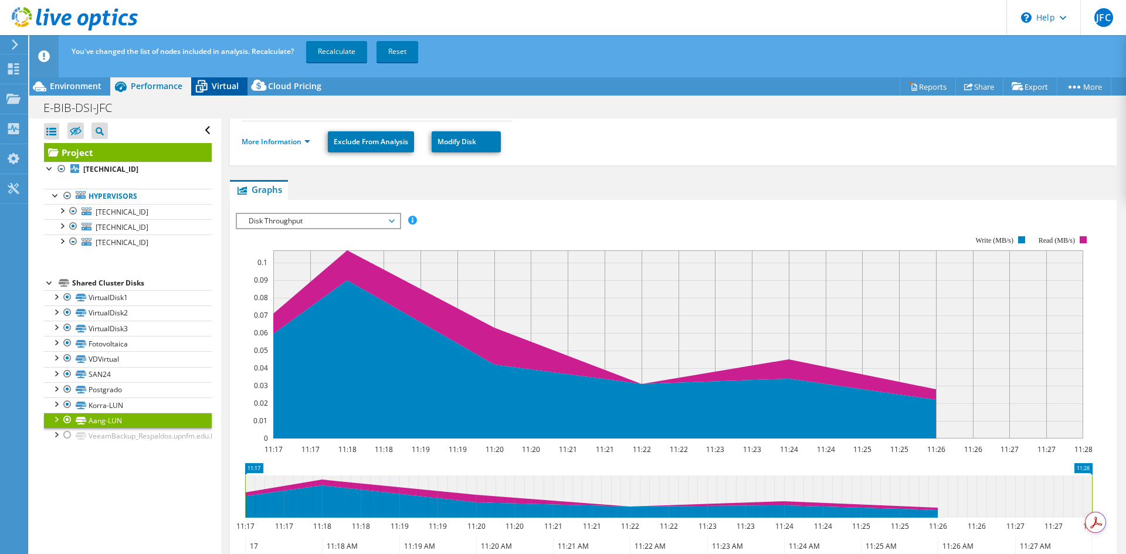
click at [226, 86] on span "Virtual" at bounding box center [225, 85] width 27 height 11
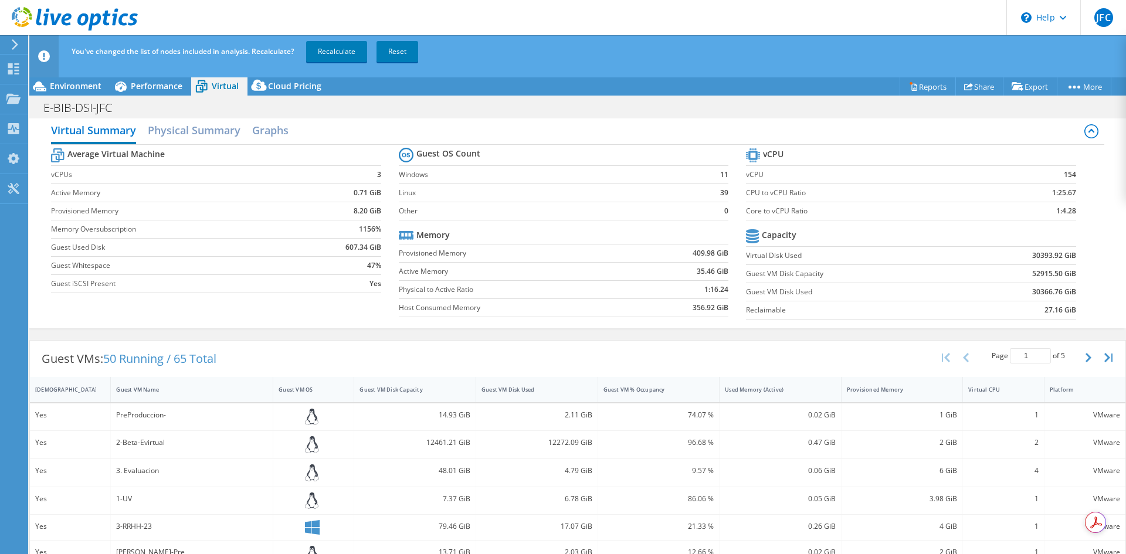
scroll to position [0, 0]
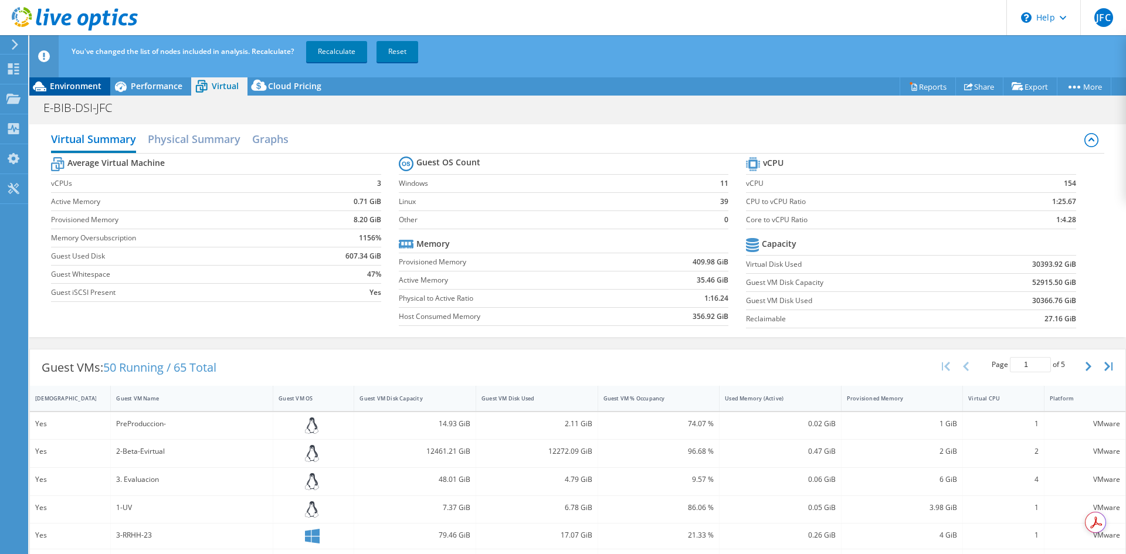
click at [73, 82] on span "Environment" at bounding box center [76, 85] width 52 height 11
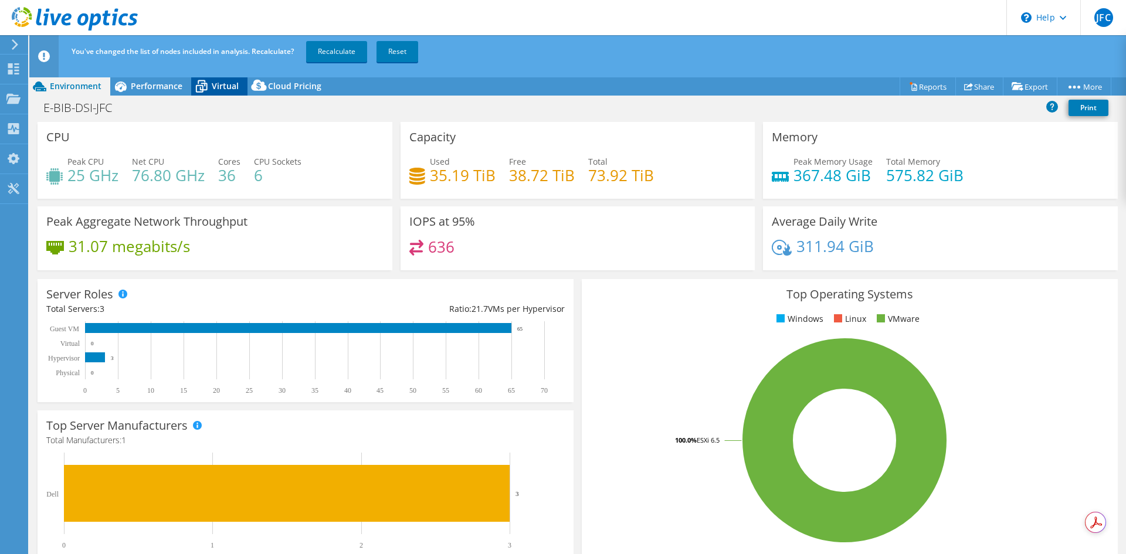
click at [225, 91] on span "Virtual" at bounding box center [225, 85] width 27 height 11
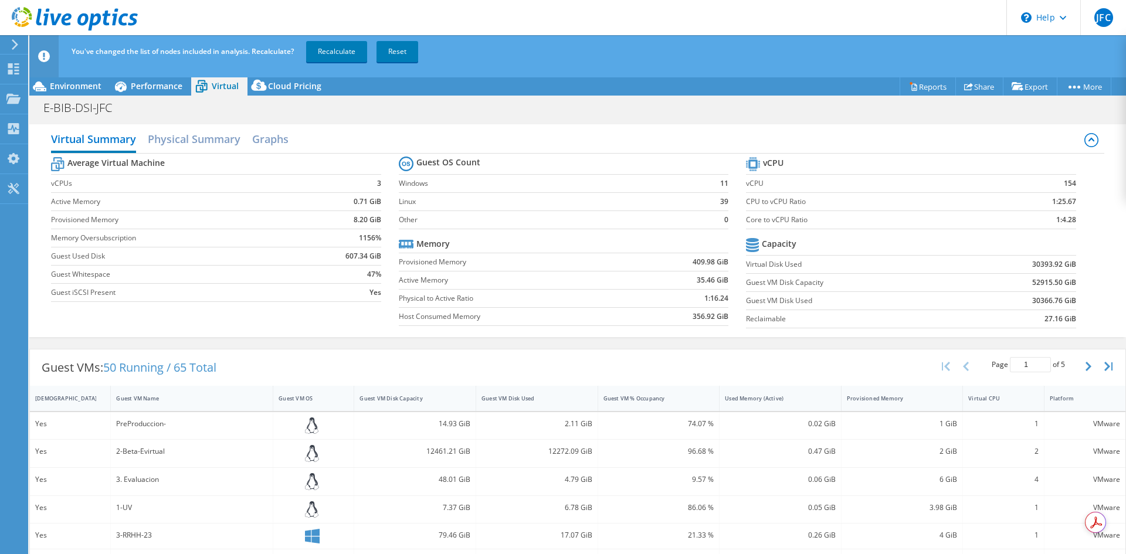
click at [176, 97] on div "E-BIB-DSI-JFC Print" at bounding box center [577, 108] width 1096 height 22
click at [175, 93] on div "Performance" at bounding box center [150, 86] width 81 height 19
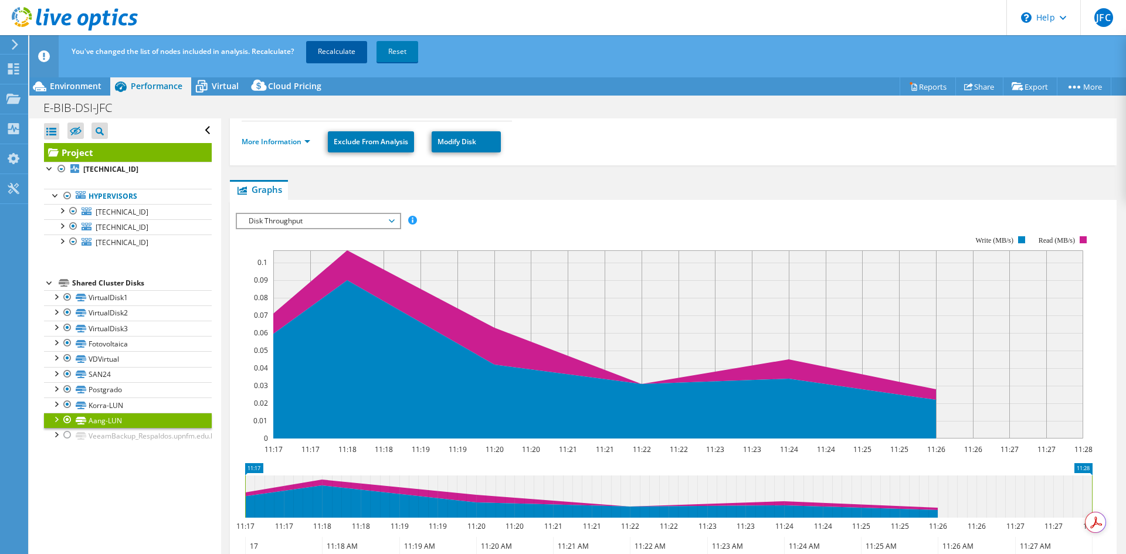
click at [339, 51] on link "Recalculate" at bounding box center [336, 51] width 61 height 21
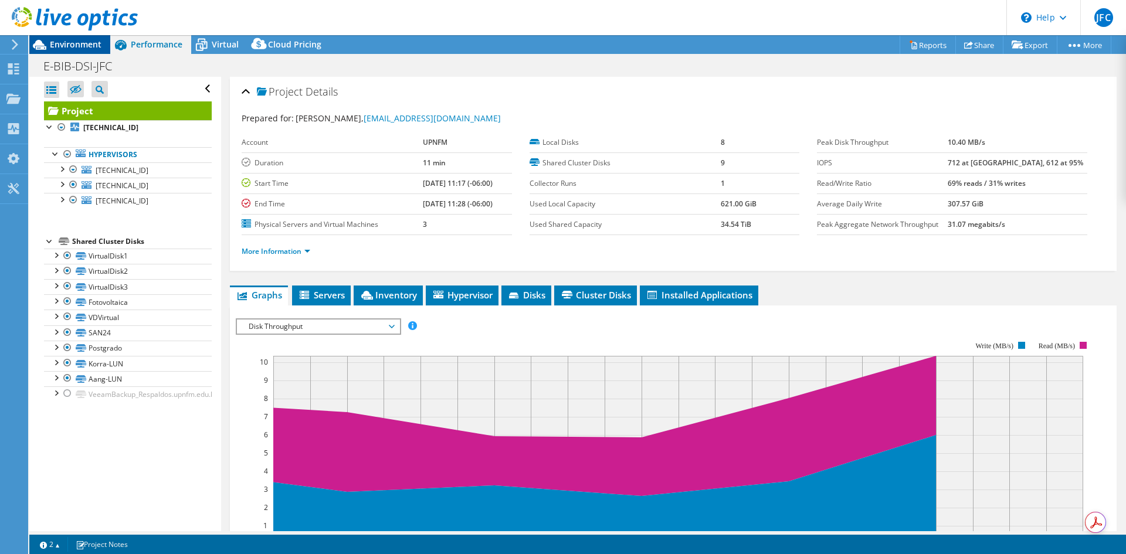
click at [82, 50] on div "Environment" at bounding box center [69, 44] width 81 height 19
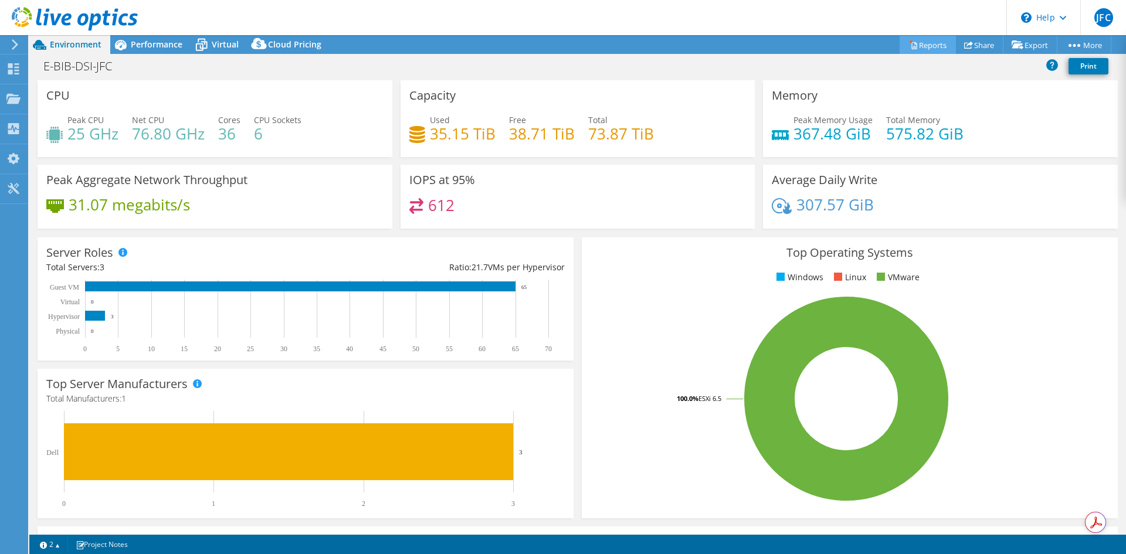
click at [917, 52] on link "Reports" at bounding box center [927, 45] width 56 height 18
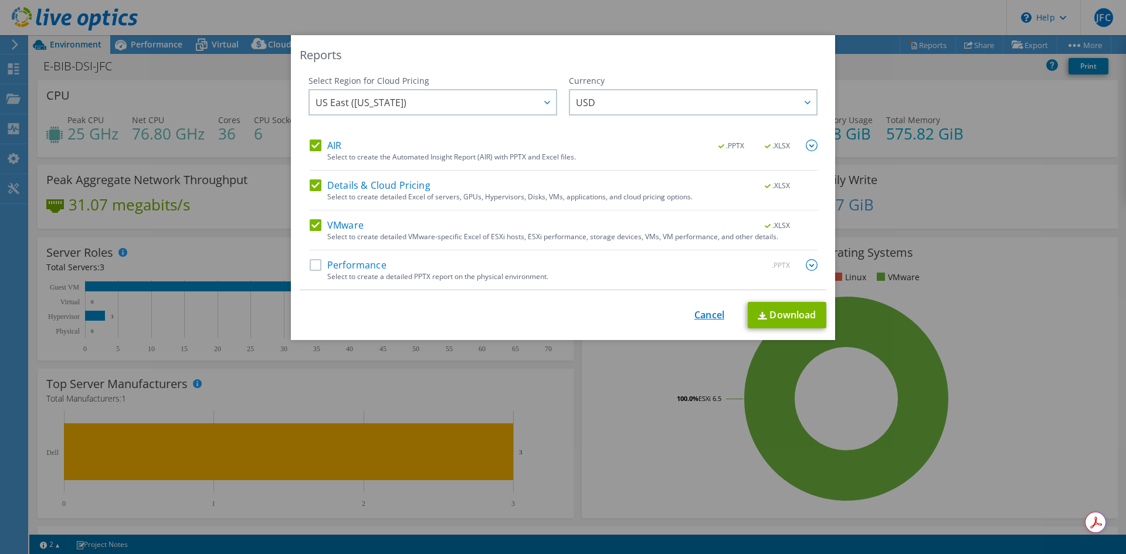
click at [709, 314] on link "Cancel" at bounding box center [709, 315] width 30 height 11
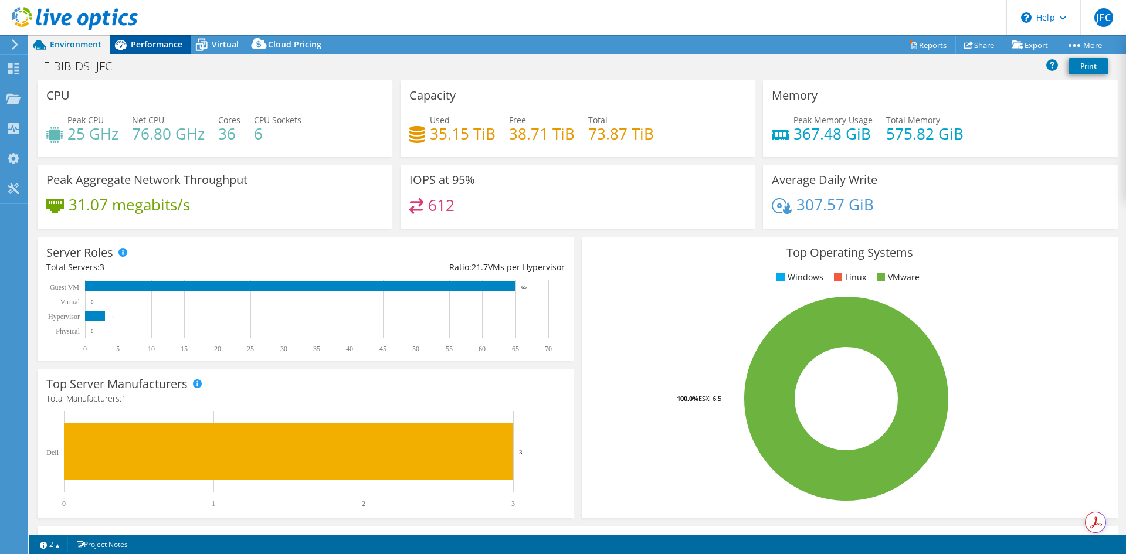
click at [168, 46] on span "Performance" at bounding box center [157, 44] width 52 height 11
